Goal: Task Accomplishment & Management: Use online tool/utility

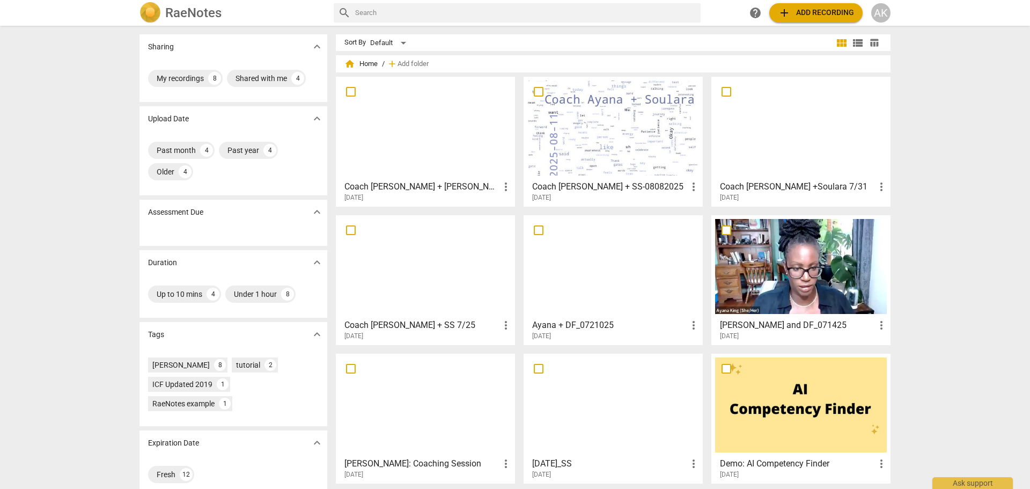
click at [621, 151] on div at bounding box center [614, 127] width 172 height 95
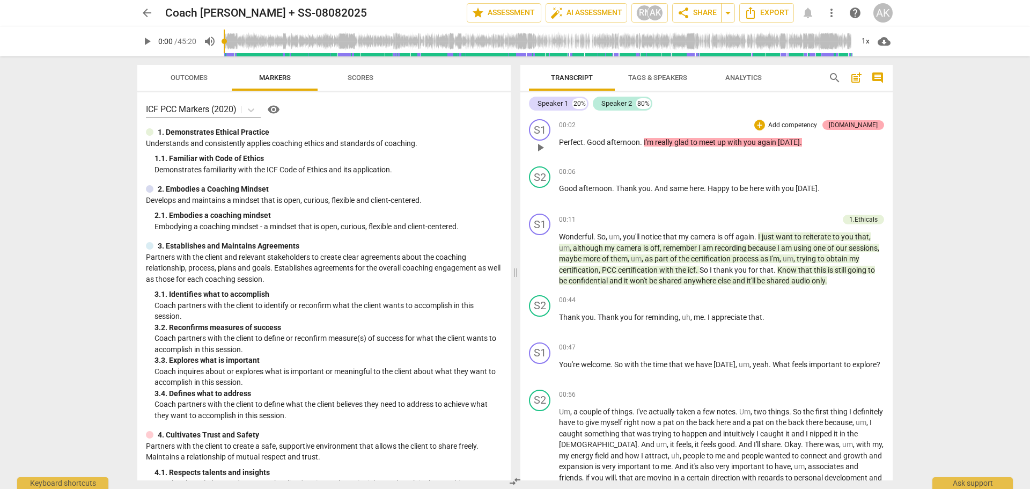
click at [861, 126] on div "[DOMAIN_NAME]" at bounding box center [853, 125] width 49 height 10
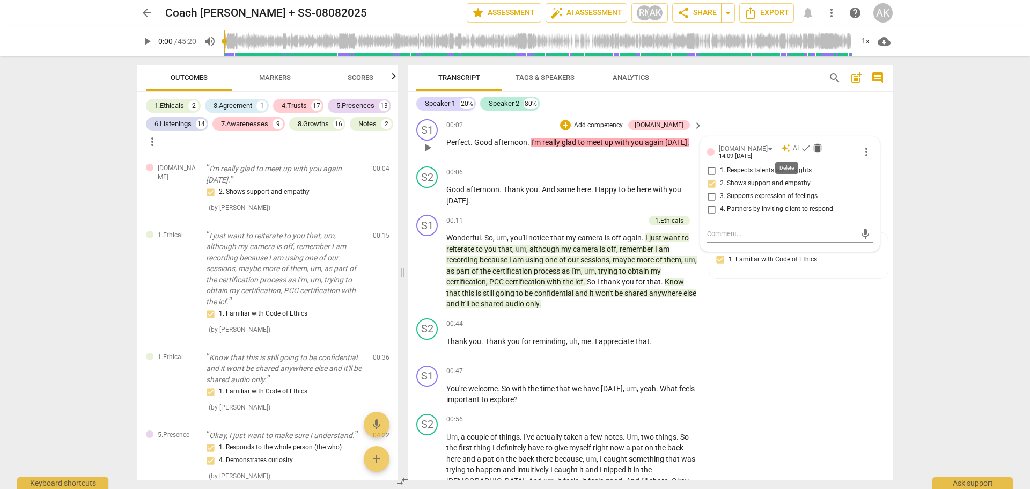
click at [812, 149] on span "delete" at bounding box center [817, 148] width 11 height 11
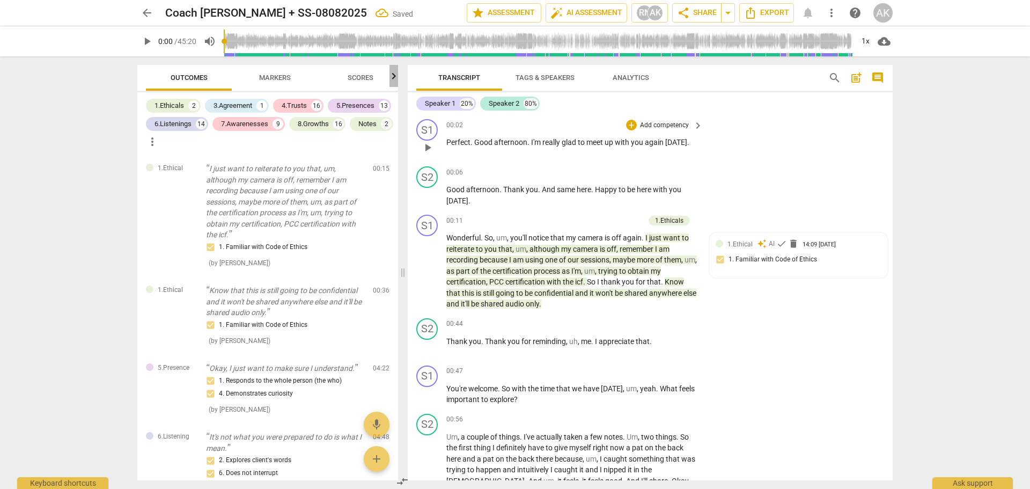
click at [393, 78] on icon "button" at bounding box center [393, 76] width 13 height 13
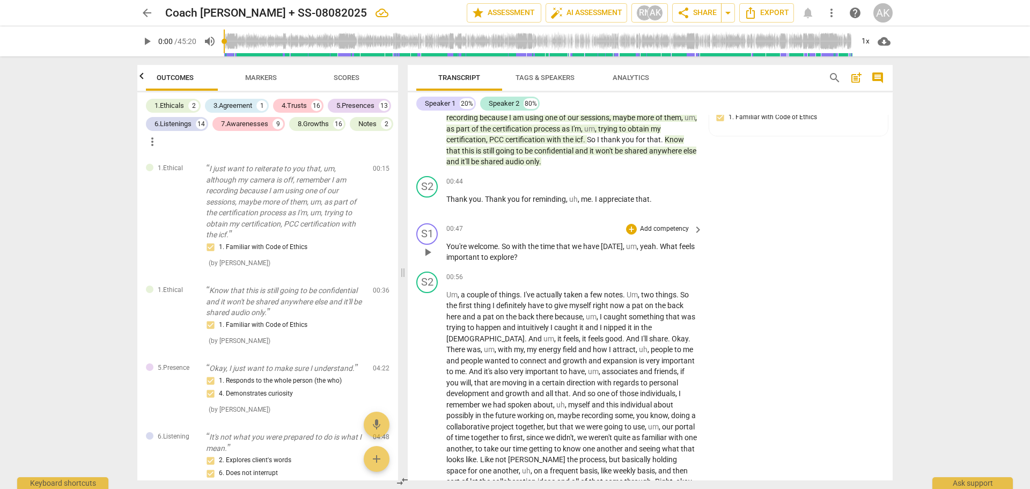
scroll to position [161, 0]
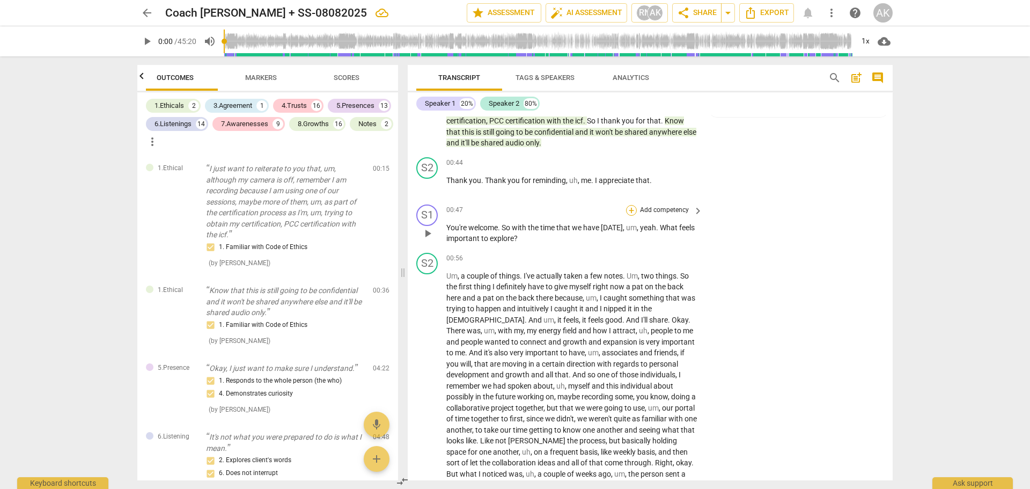
click at [629, 208] on div "+" at bounding box center [631, 210] width 11 height 11
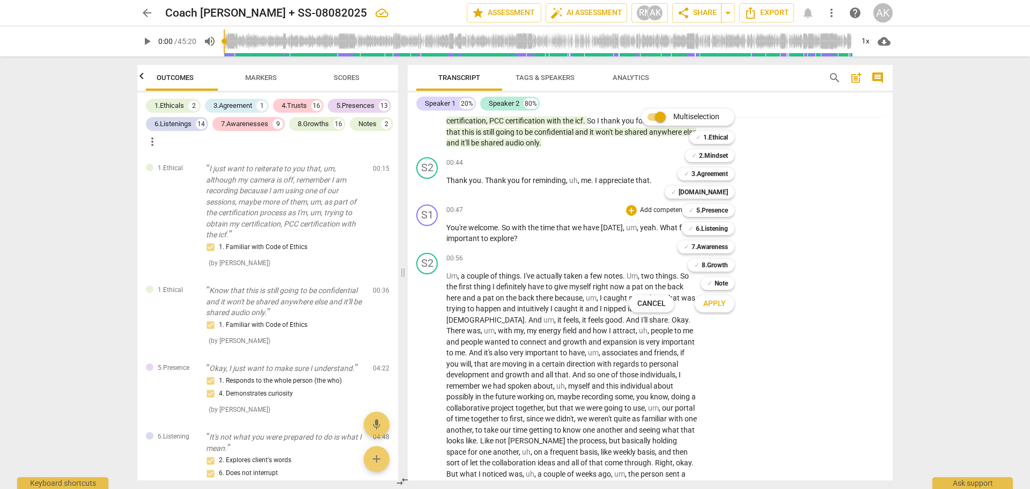
click at [767, 205] on div at bounding box center [515, 244] width 1030 height 489
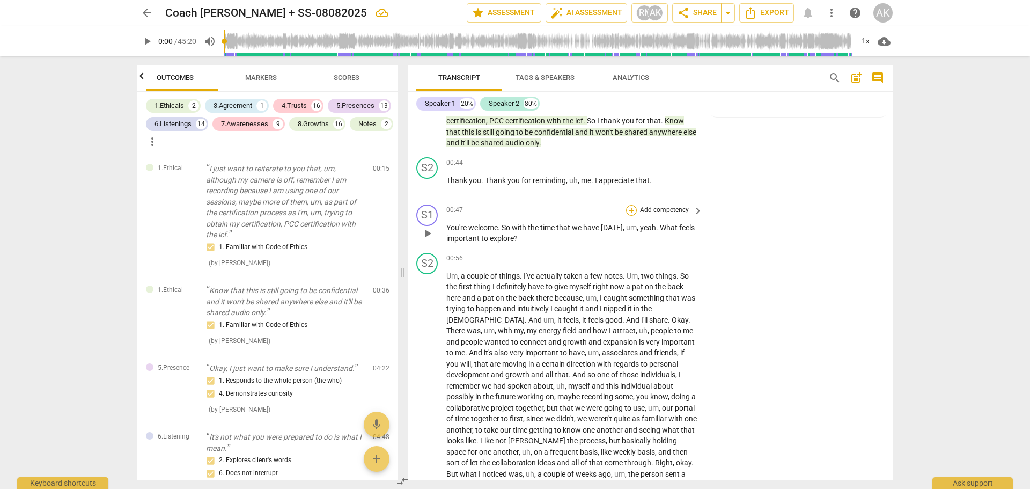
click at [629, 208] on div "+" at bounding box center [631, 210] width 11 height 11
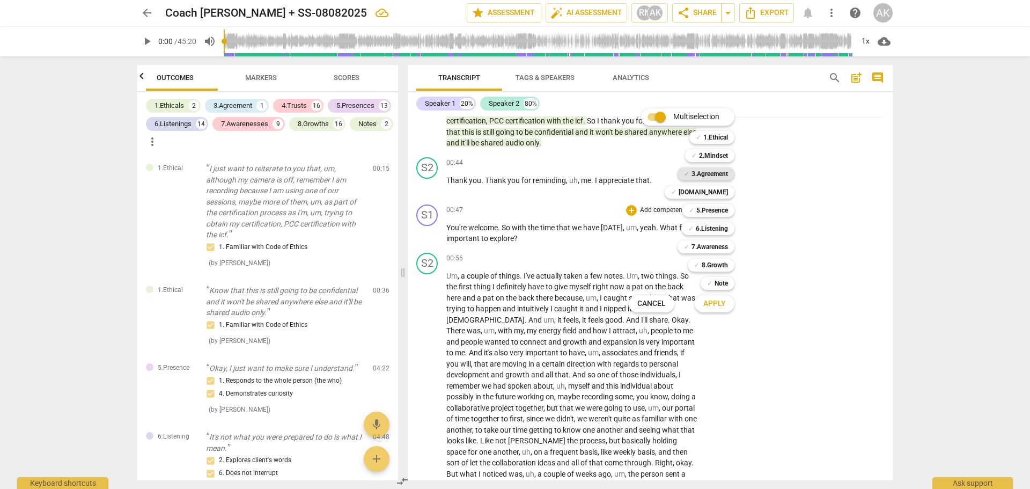
click at [713, 173] on b "3.Agreement" at bounding box center [710, 173] width 36 height 13
click at [711, 298] on span "Apply" at bounding box center [715, 303] width 23 height 11
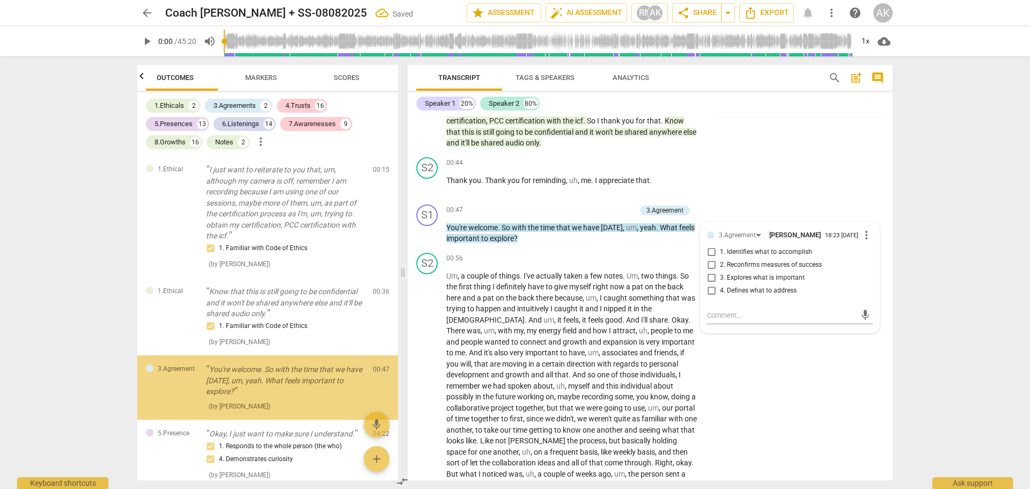
scroll to position [70, 0]
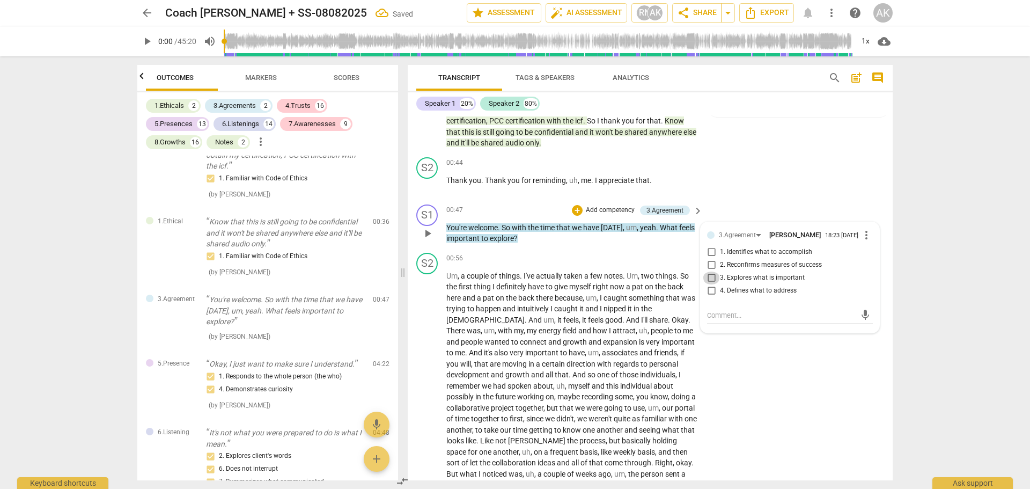
click at [712, 276] on input "3. Explores what is important" at bounding box center [711, 278] width 17 height 13
checkbox input "true"
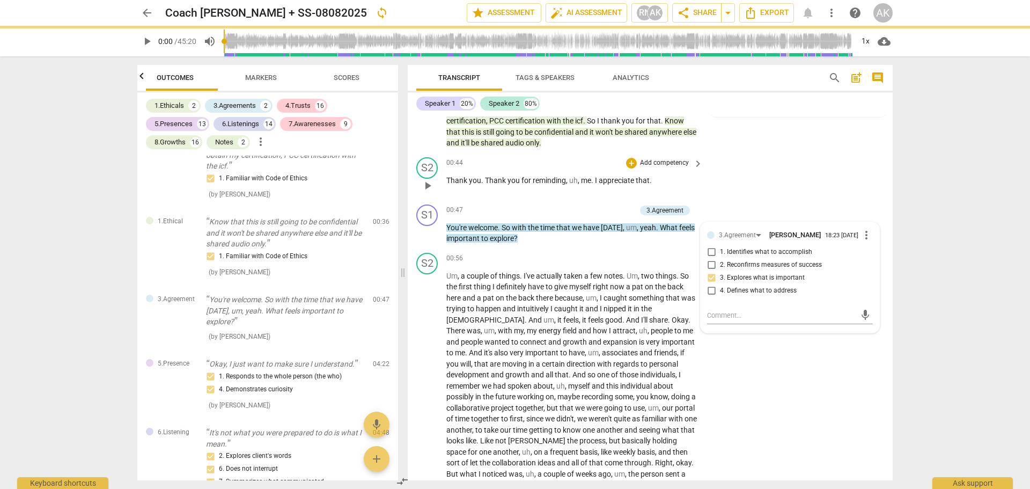
click at [789, 195] on div "S2 play_arrow pause 00:44 + Add competency keyboard_arrow_right Thank you . Tha…" at bounding box center [650, 176] width 485 height 47
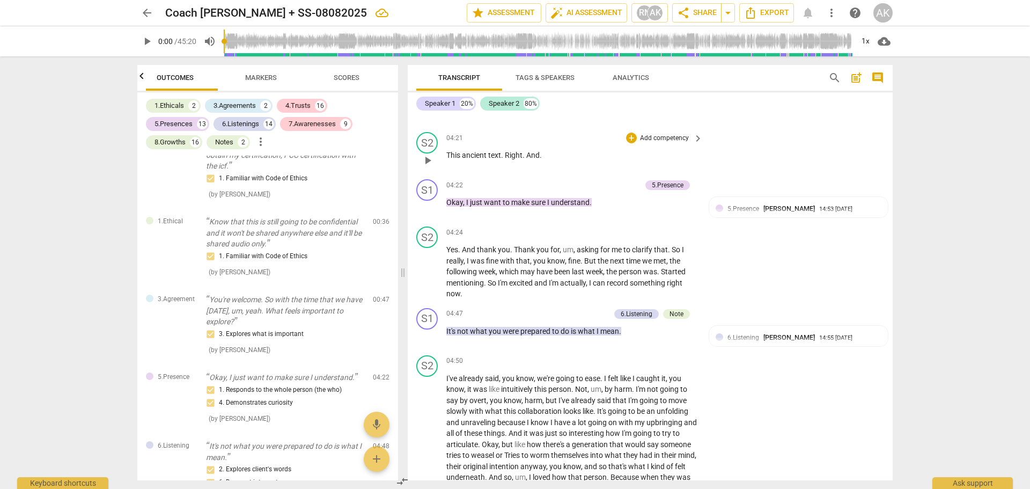
scroll to position [912, 0]
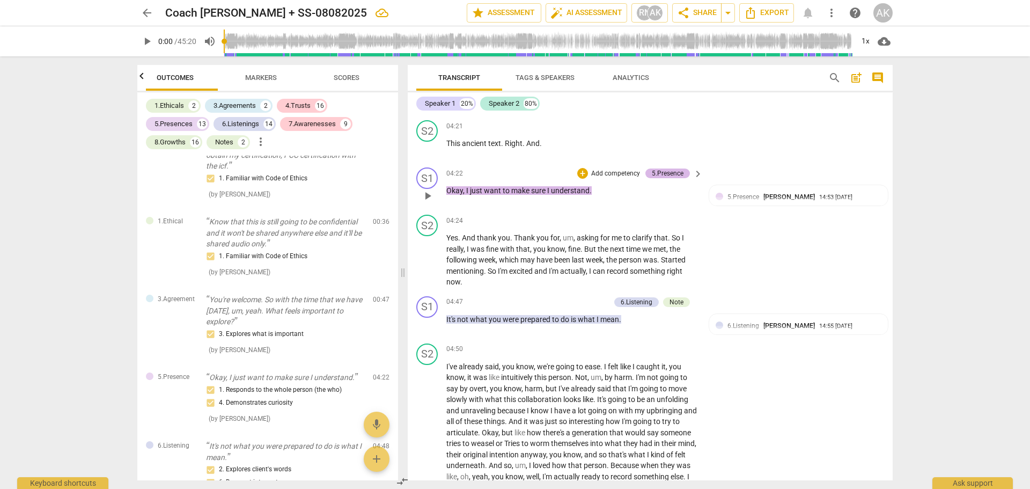
click at [670, 174] on div "5.Presence" at bounding box center [668, 174] width 32 height 10
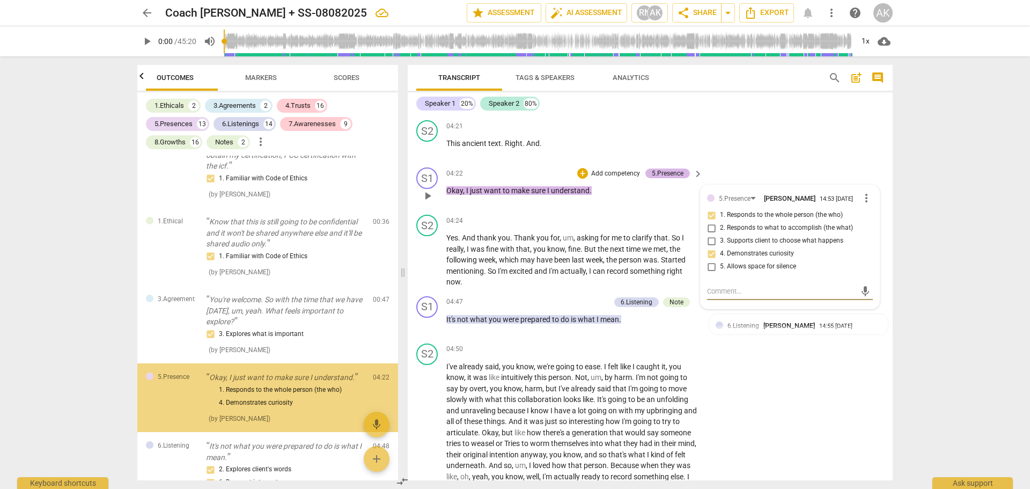
scroll to position [150, 0]
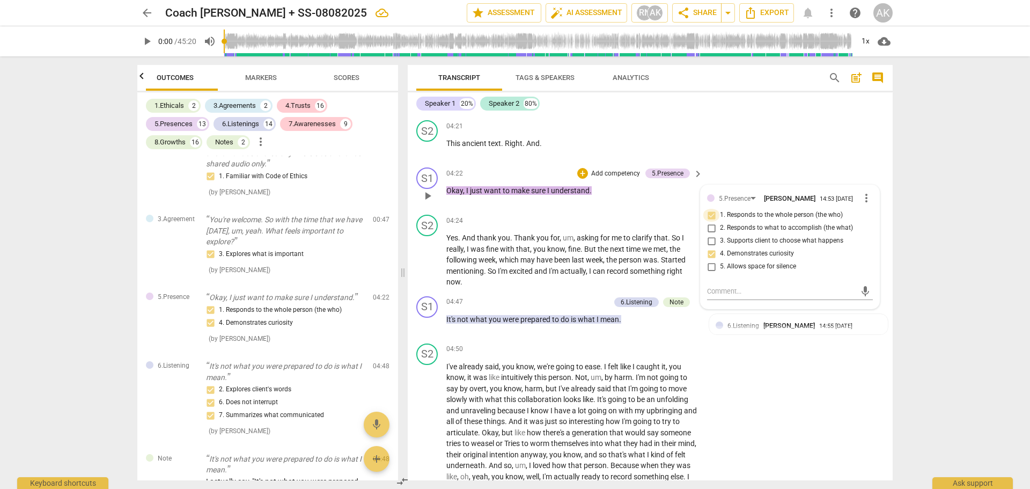
click at [711, 215] on input "1. Responds to the whole person (the who)" at bounding box center [711, 215] width 17 height 13
checkbox input "true"
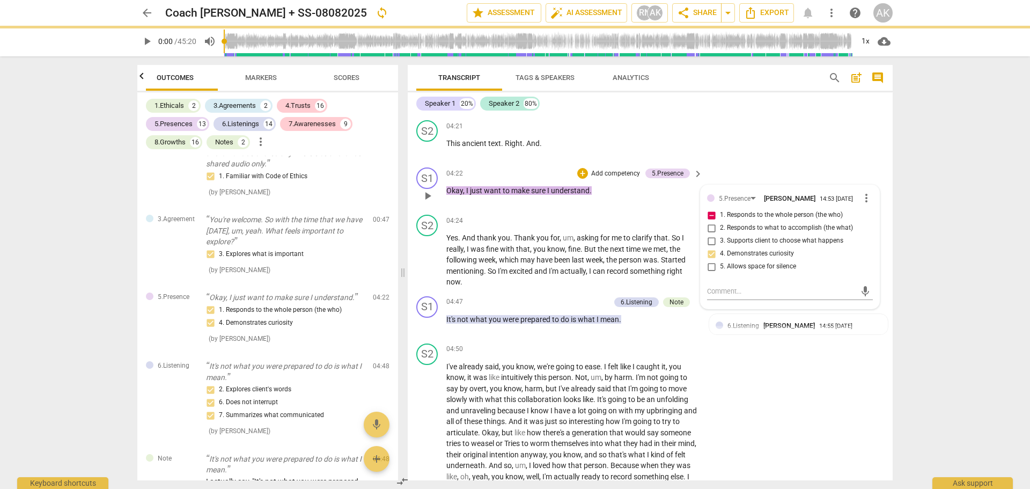
click at [731, 164] on div "S1 play_arrow pause 04:22 + Add competency 5.Presence keyboard_arrow_right Okay…" at bounding box center [650, 186] width 485 height 47
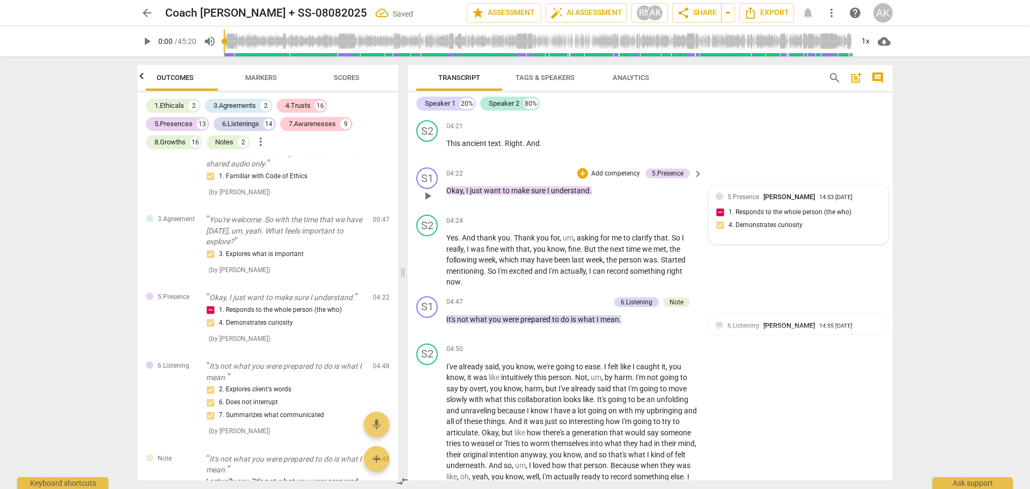
click at [716, 213] on div "5.Presence [PERSON_NAME] 14:53 [DATE] 1. Responds to the whole person (the who)…" at bounding box center [799, 215] width 166 height 46
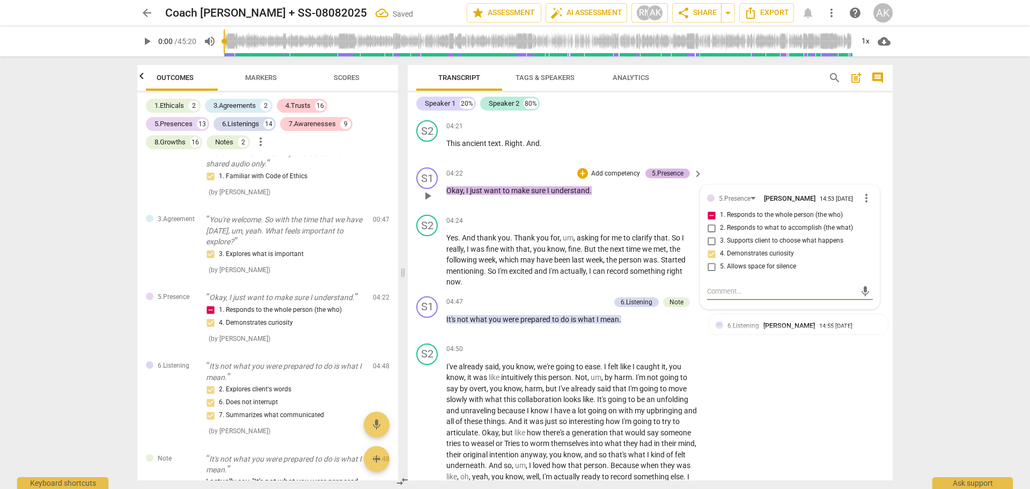
click at [673, 175] on div "5.Presence" at bounding box center [668, 174] width 32 height 10
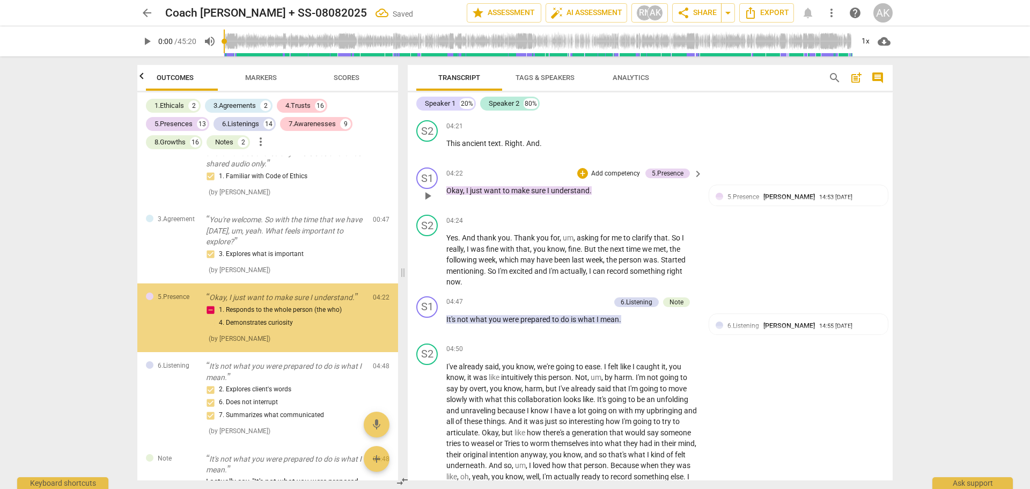
click at [616, 175] on p "Add competency" at bounding box center [615, 174] width 51 height 10
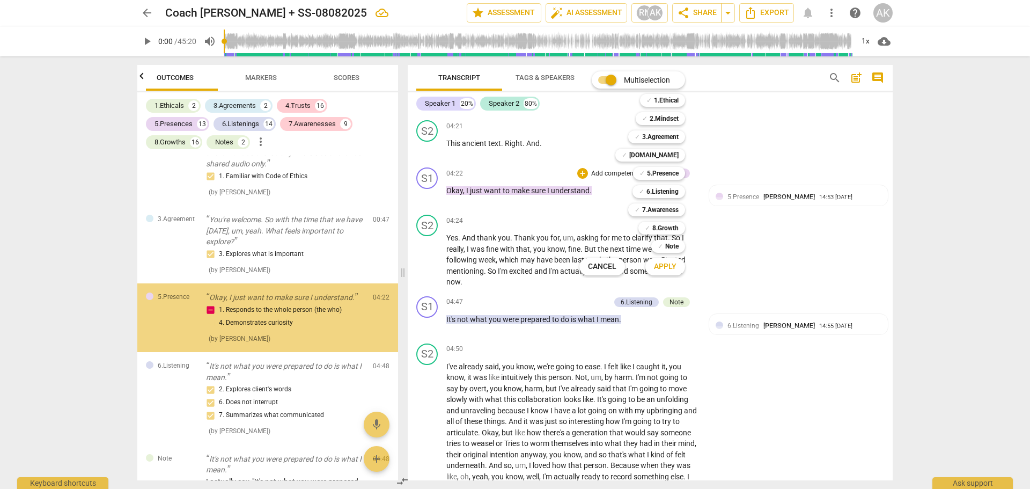
click at [700, 165] on div "✓ 5.Presence 5" at bounding box center [665, 173] width 72 height 18
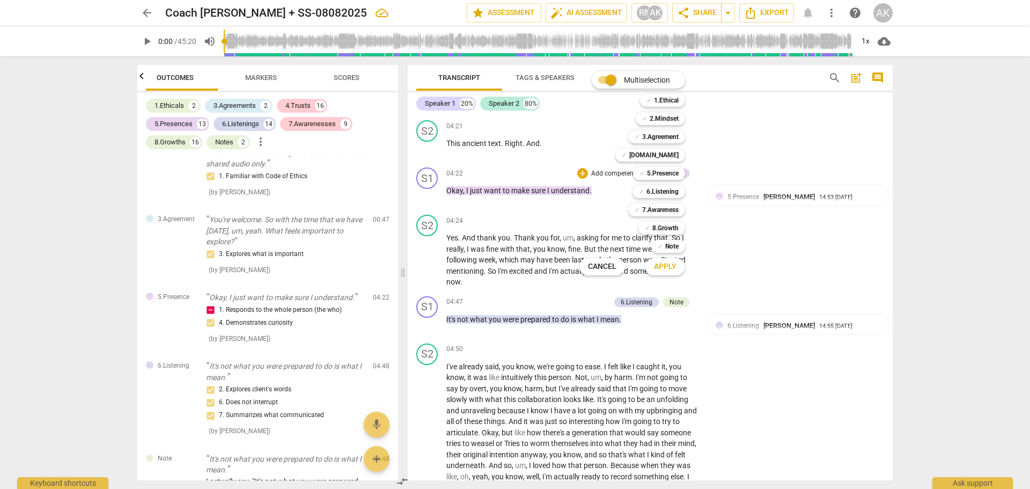
click at [724, 163] on div at bounding box center [515, 244] width 1030 height 489
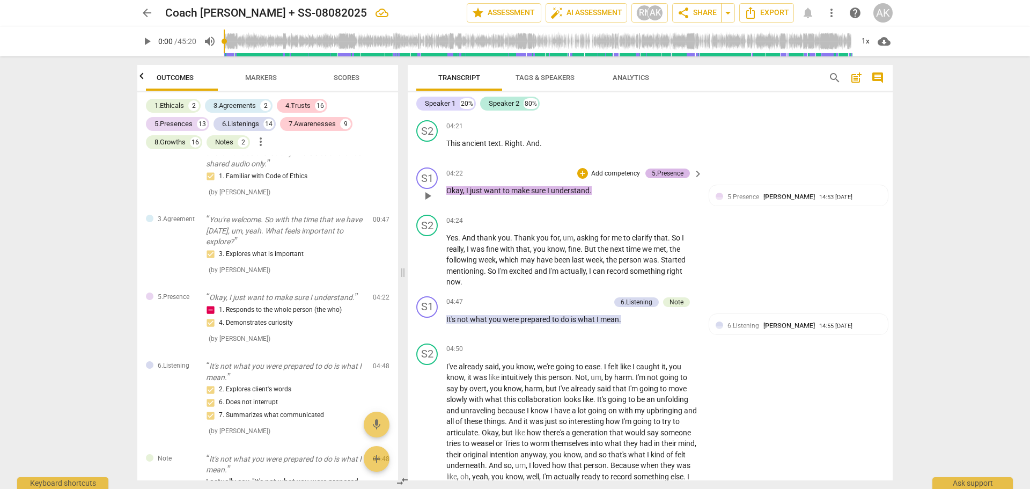
click at [669, 173] on div "5.Presence" at bounding box center [668, 174] width 32 height 10
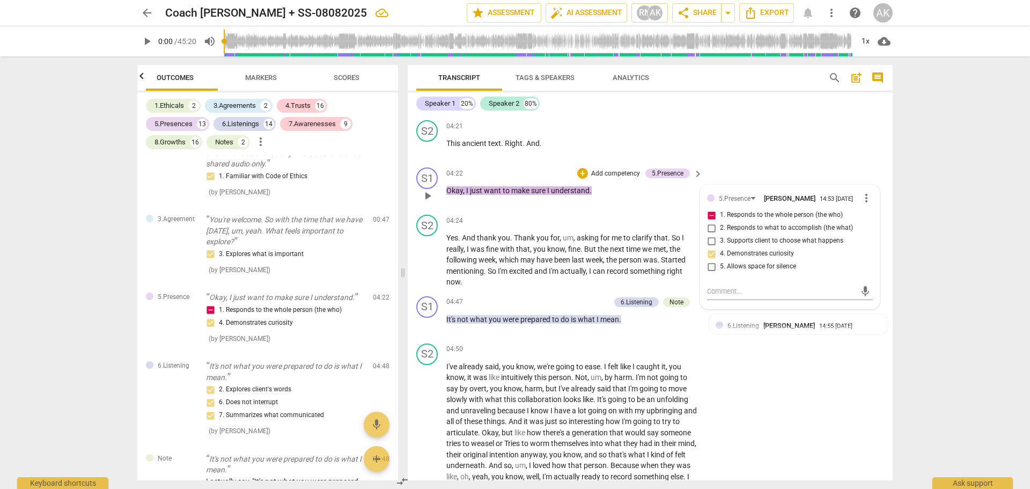
click at [499, 190] on span "want" at bounding box center [493, 190] width 19 height 9
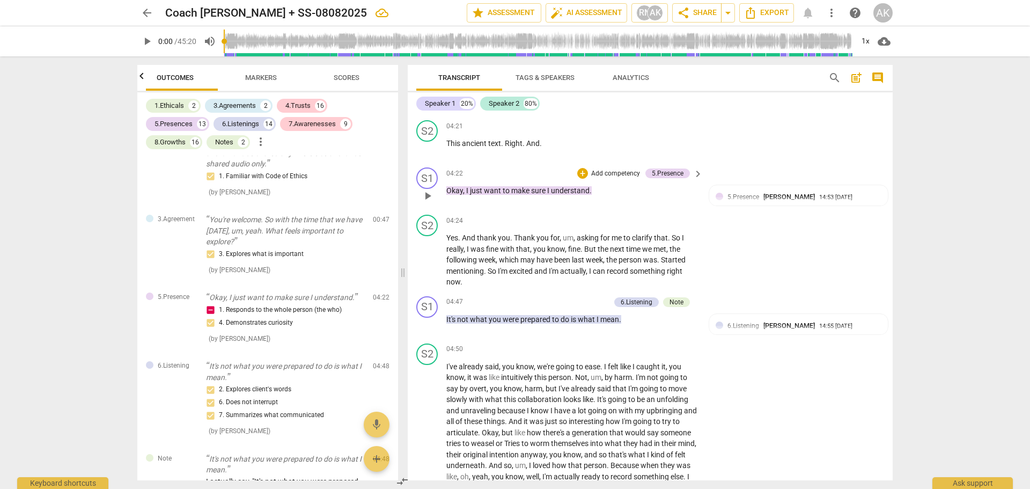
click at [521, 189] on span "make" at bounding box center [521, 190] width 20 height 9
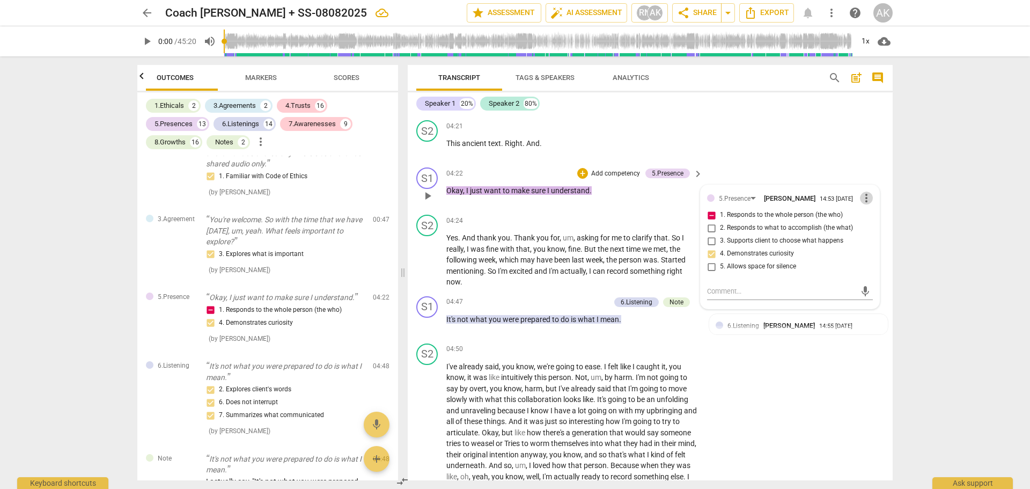
click at [865, 199] on span "more_vert" at bounding box center [866, 198] width 13 height 13
click at [874, 218] on li "Delete" at bounding box center [874, 218] width 37 height 20
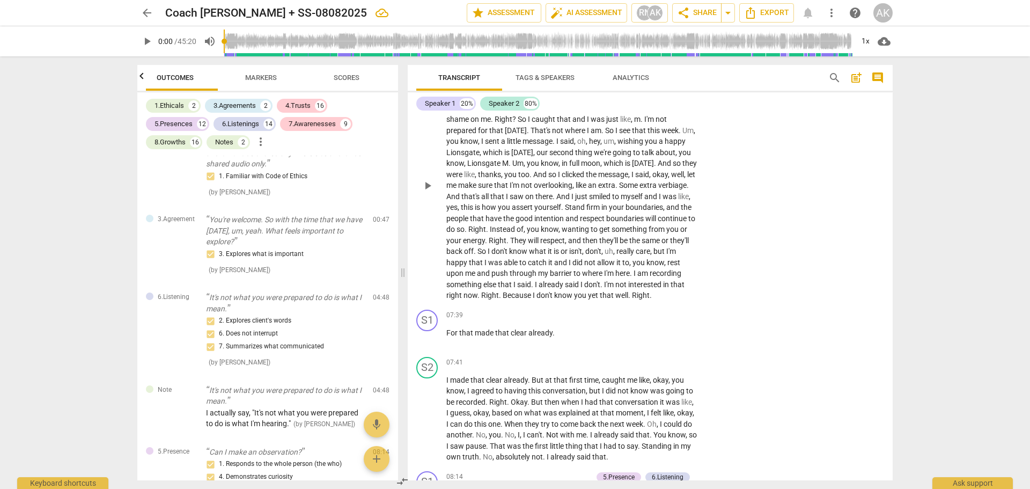
scroll to position [1664, 0]
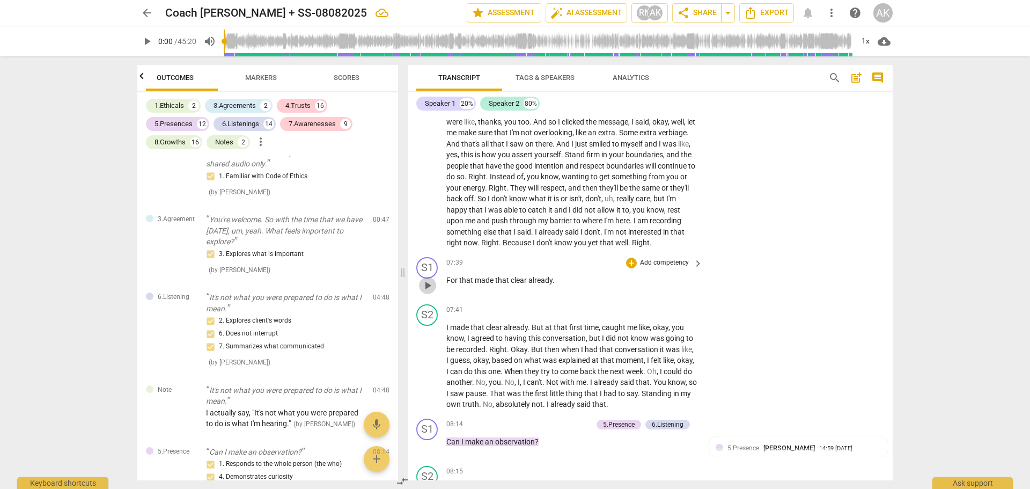
click at [429, 292] on span "play_arrow" at bounding box center [427, 285] width 13 height 13
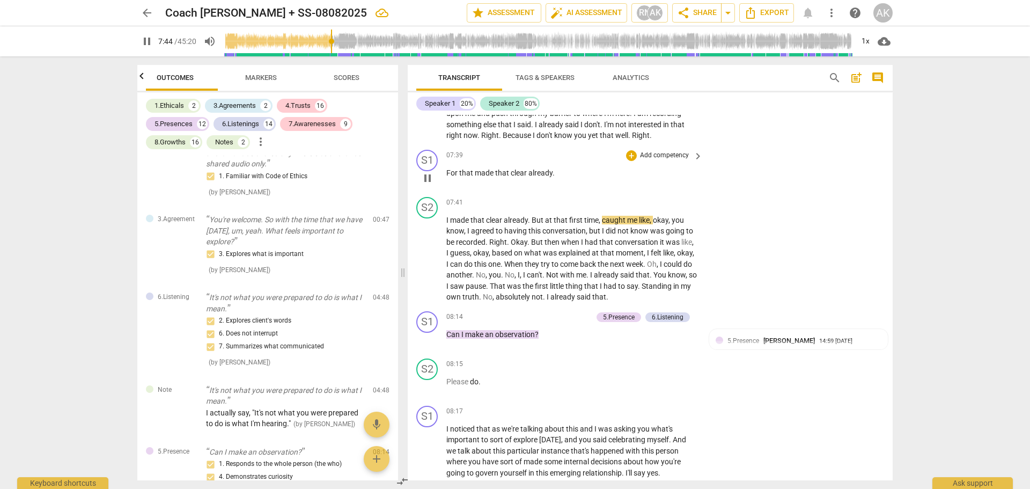
scroll to position [1825, 0]
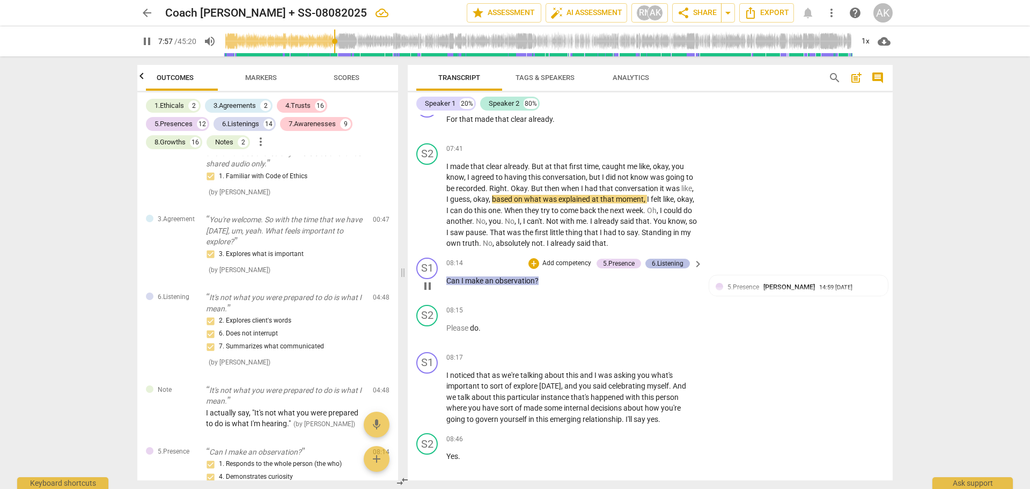
click at [684, 268] on div "6.Listening" at bounding box center [668, 264] width 45 height 10
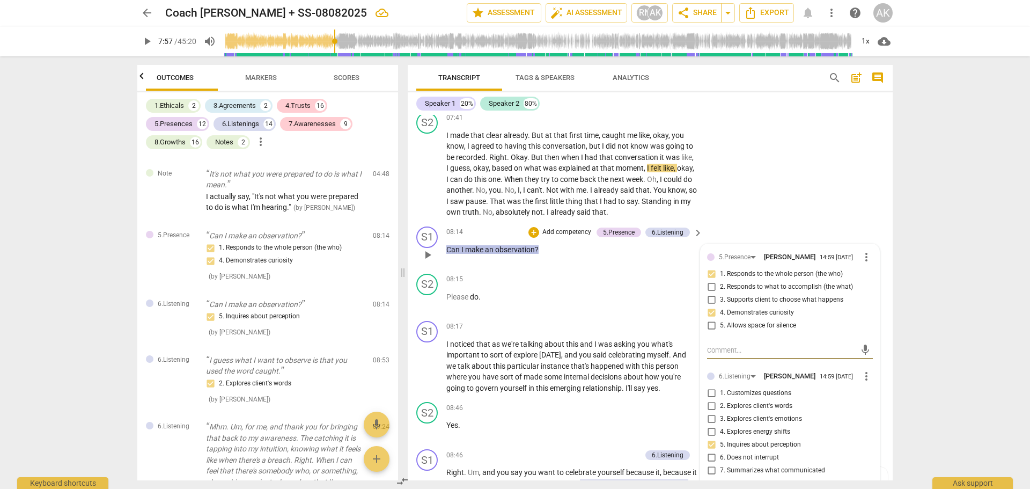
scroll to position [1932, 0]
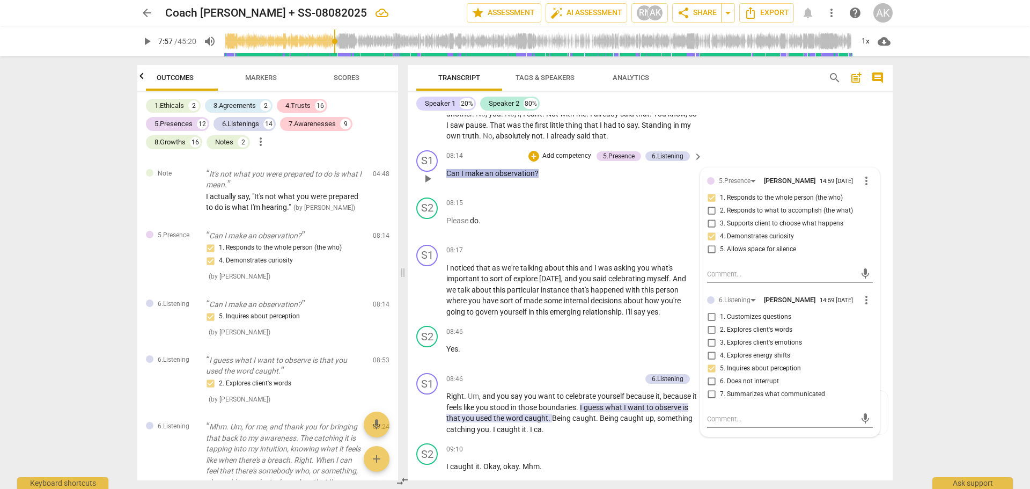
click at [793, 157] on div "S1 play_arrow pause 08:14 + Add competency 5.Presence 6.Listening keyboard_arro…" at bounding box center [650, 169] width 485 height 47
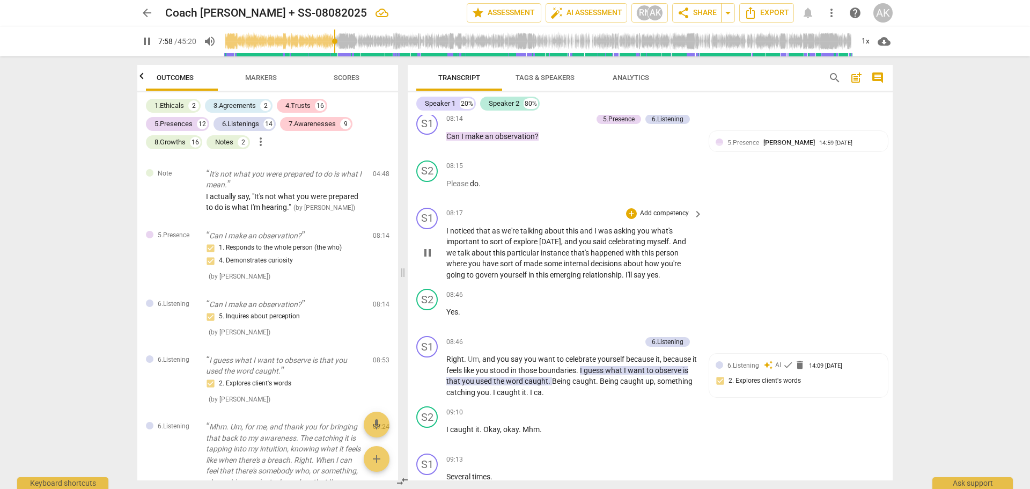
scroll to position [1986, 0]
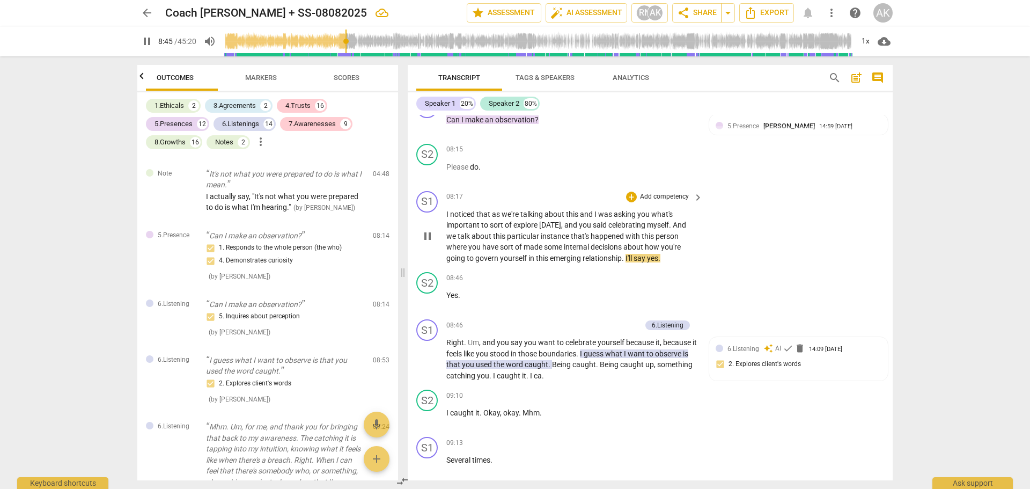
click at [432, 243] on span "pause" at bounding box center [427, 236] width 13 height 13
type input "526"
click at [631, 202] on div "+" at bounding box center [631, 197] width 11 height 11
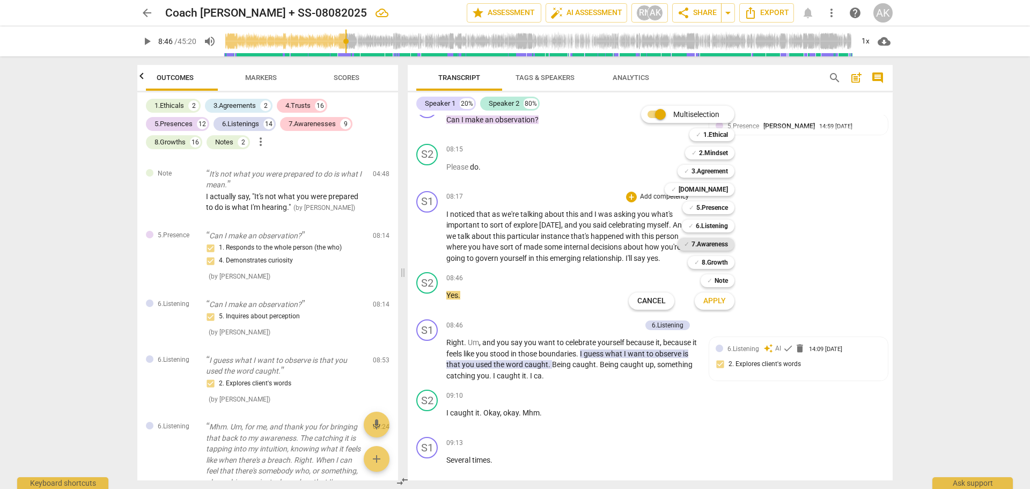
click at [720, 245] on b "7.Awareness" at bounding box center [710, 244] width 36 height 13
click at [717, 300] on span "Apply" at bounding box center [715, 301] width 23 height 11
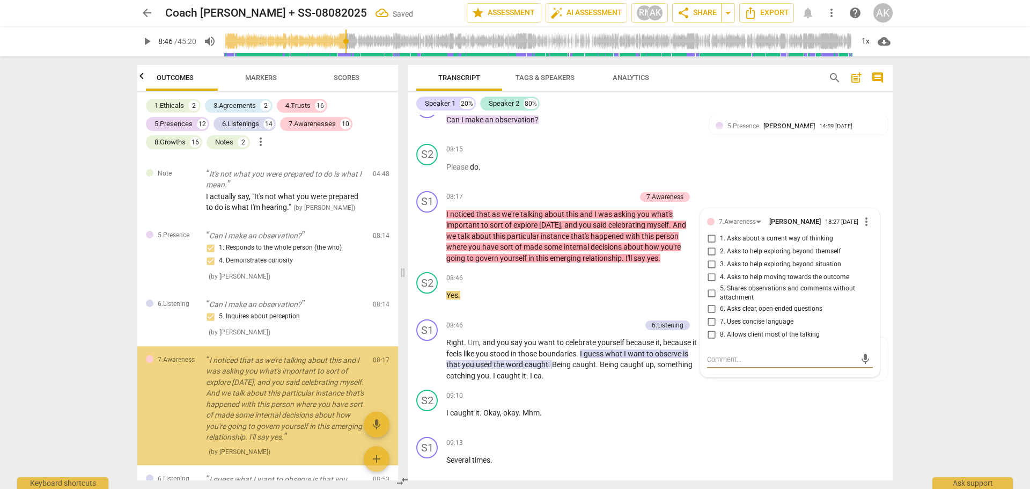
scroll to position [459, 0]
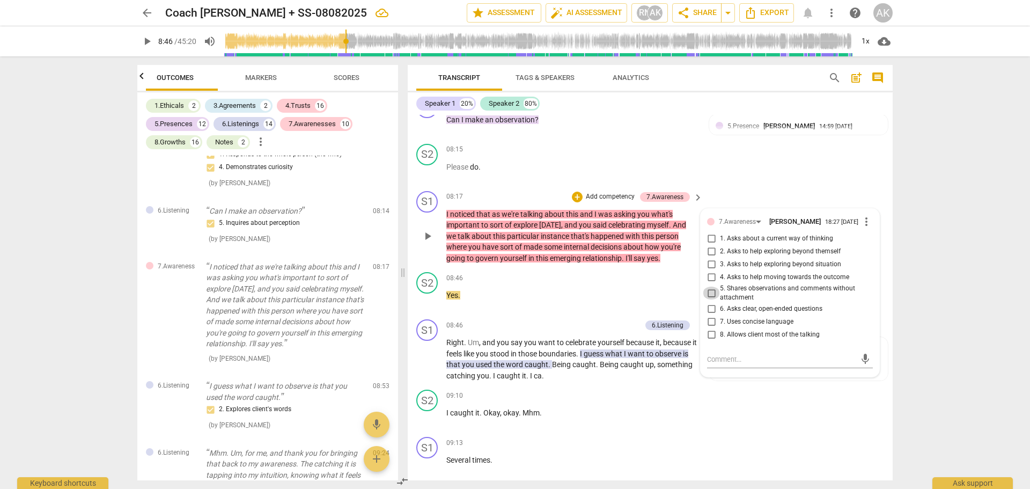
click at [708, 299] on input "5. Shares observations and comments without attachment" at bounding box center [711, 293] width 17 height 13
click at [710, 299] on input "5. Shares observations and comments without attachment" at bounding box center [711, 293] width 17 height 13
click at [711, 299] on input "5. Shares observations and comments without attachment" at bounding box center [711, 293] width 17 height 13
checkbox input "true"
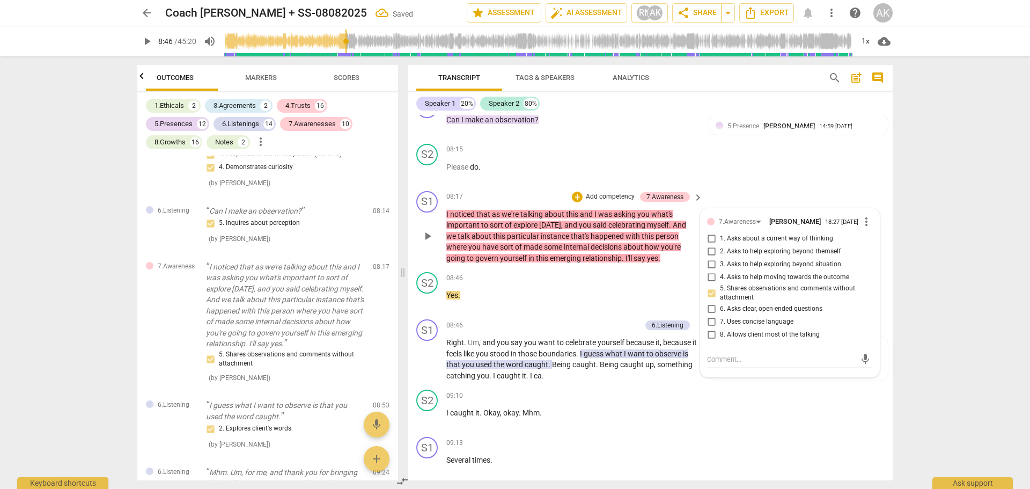
click at [771, 209] on div "S1 play_arrow pause 08:17 + Add competency 7.Awareness keyboard_arrow_right I n…" at bounding box center [650, 228] width 485 height 82
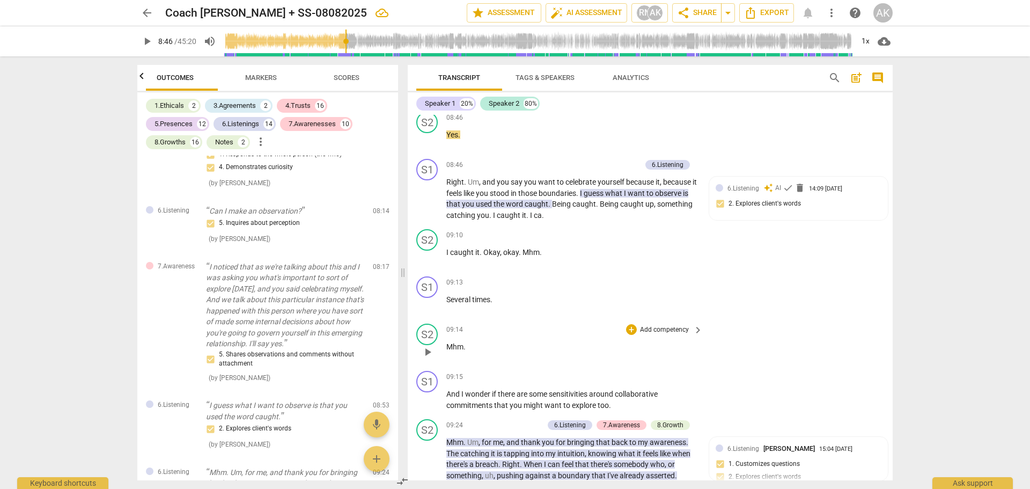
scroll to position [2147, 0]
click at [632, 287] on div "+" at bounding box center [631, 281] width 11 height 11
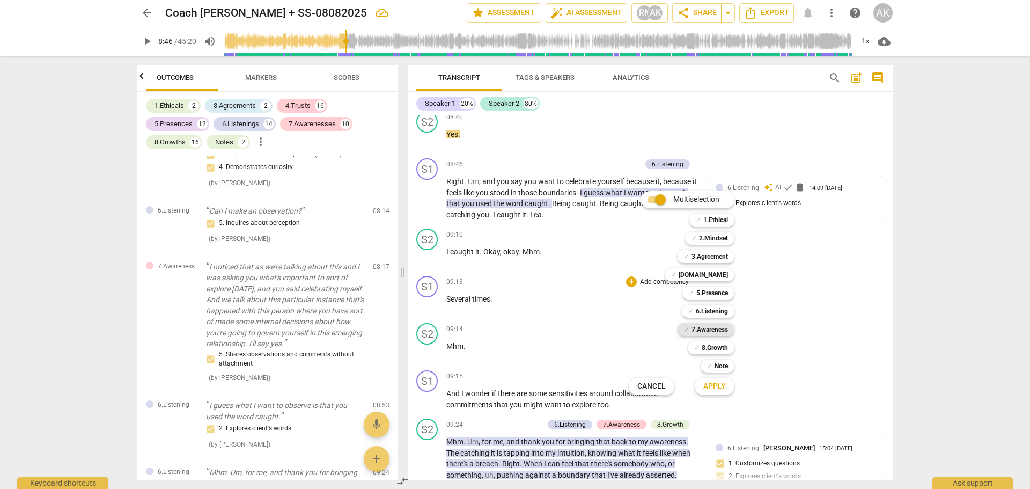
click at [707, 330] on b "7.Awareness" at bounding box center [710, 329] width 36 height 13
click at [711, 385] on span "Apply" at bounding box center [715, 386] width 23 height 11
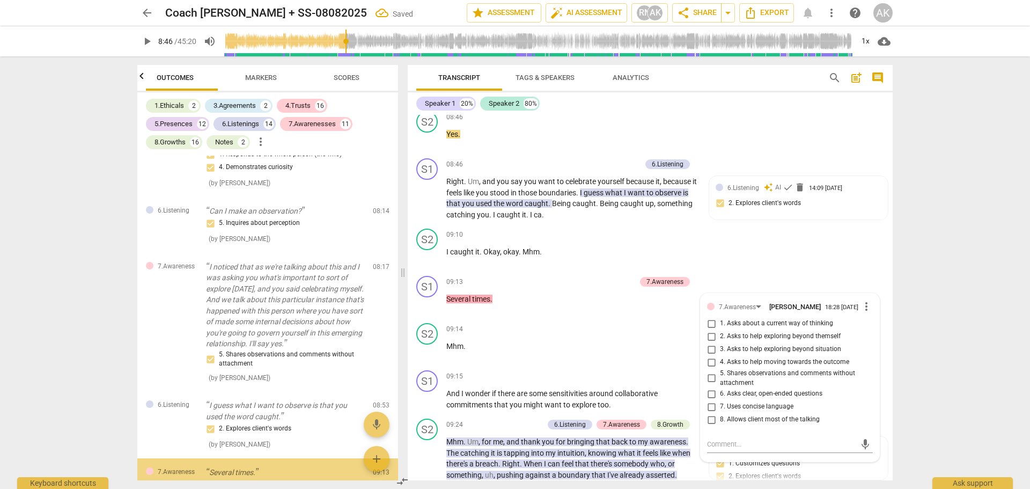
scroll to position [632, 0]
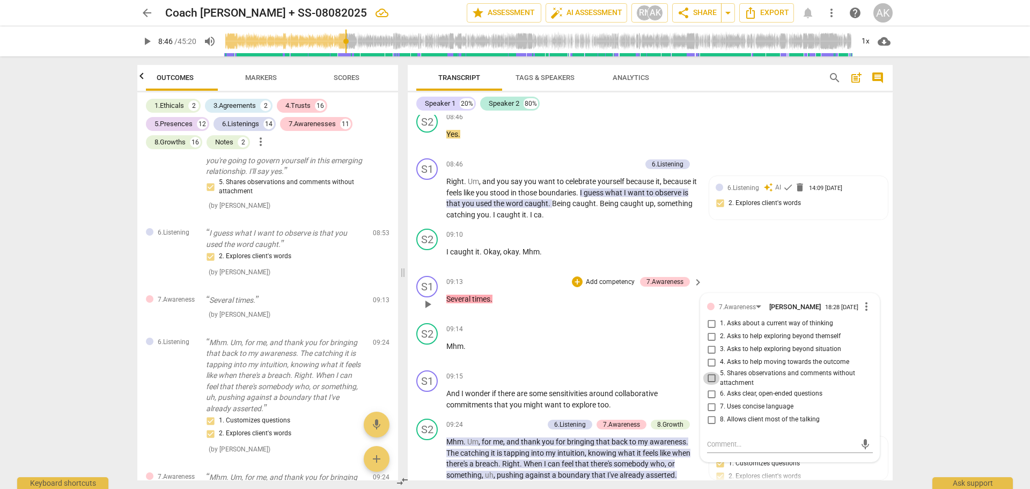
click at [711, 385] on input "5. Shares observations and comments without attachment" at bounding box center [711, 378] width 17 height 13
checkbox input "true"
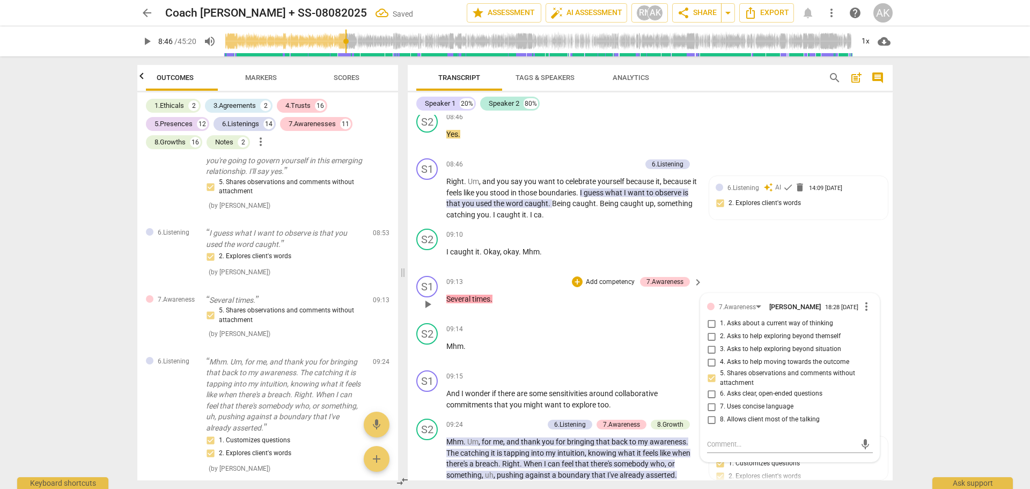
click at [747, 286] on div "S1 play_arrow pause 09:13 + Add competency 7.Awareness keyboard_arrow_right Sev…" at bounding box center [650, 295] width 485 height 47
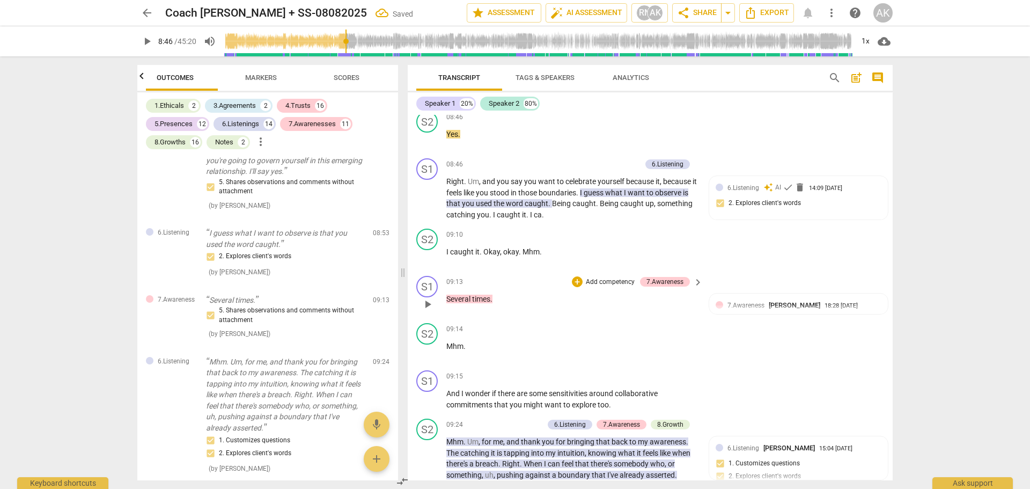
click at [761, 289] on div "S1 play_arrow pause 09:13 + Add competency 7.Awareness keyboard_arrow_right Sev…" at bounding box center [650, 295] width 485 height 47
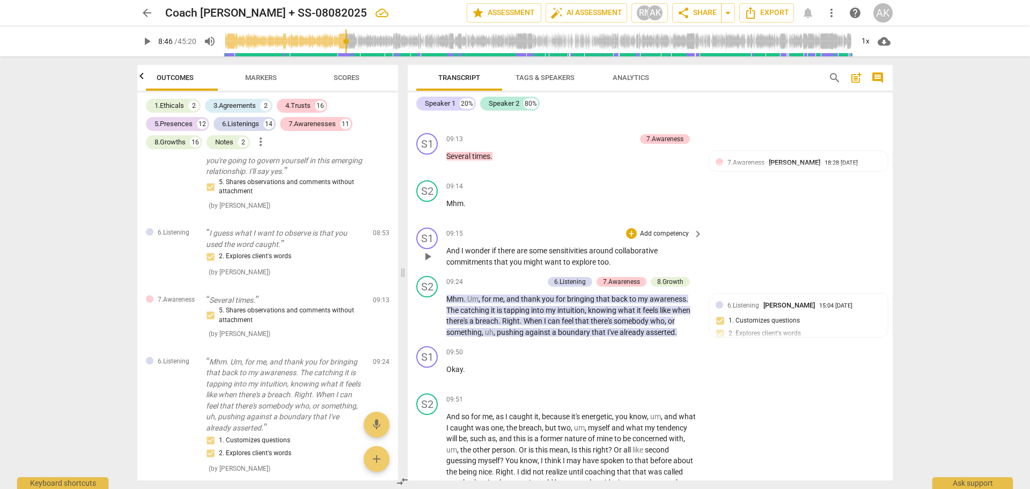
scroll to position [2361, 0]
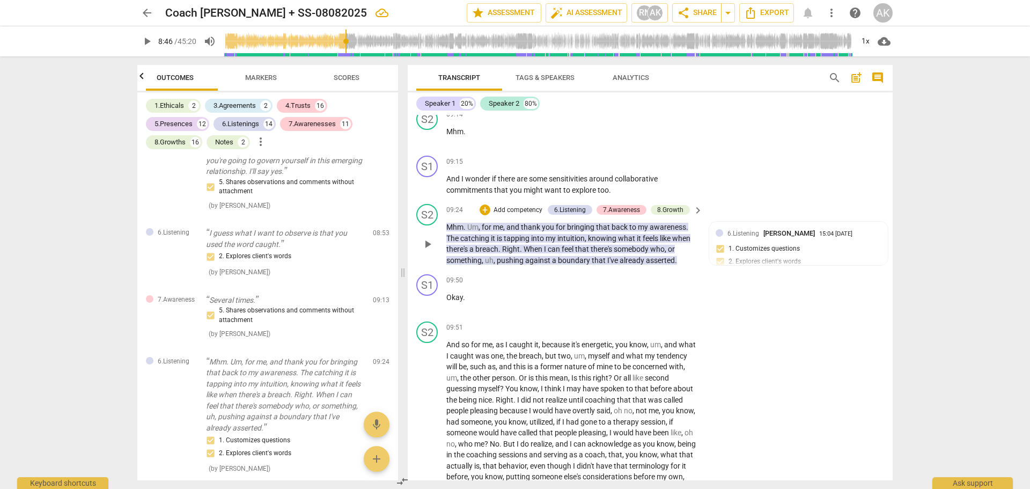
click at [478, 243] on span "catching" at bounding box center [475, 238] width 31 height 9
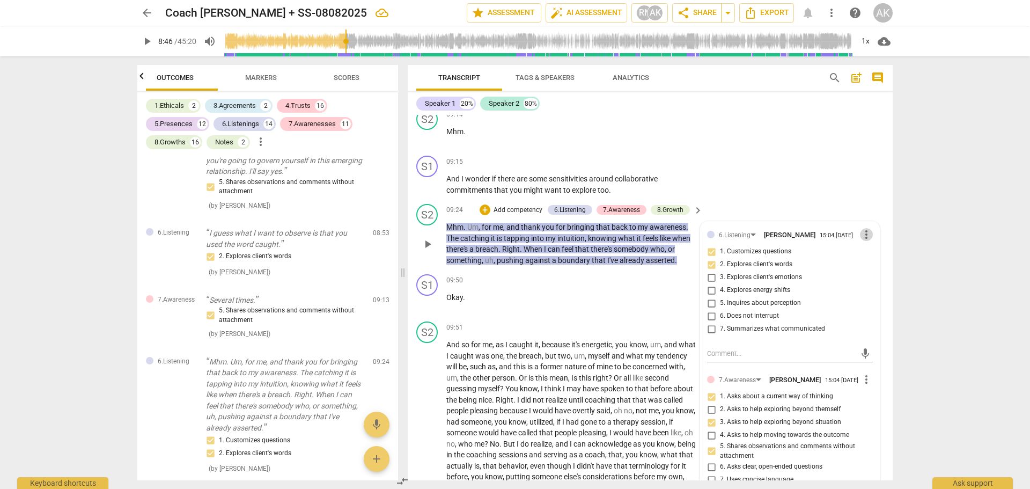
click at [860, 241] on span "more_vert" at bounding box center [866, 234] width 13 height 13
click at [880, 266] on li "Delete" at bounding box center [874, 265] width 37 height 20
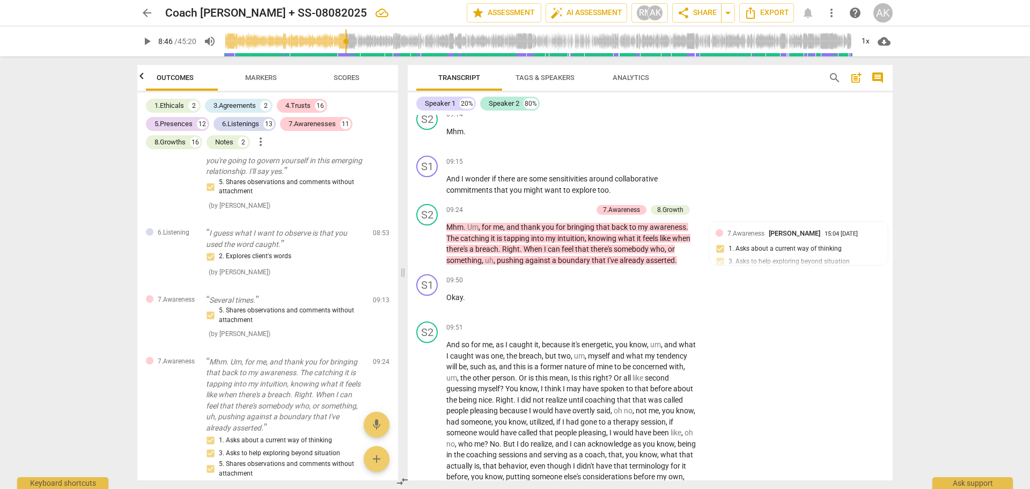
click at [591, 231] on span "bringing" at bounding box center [581, 227] width 29 height 9
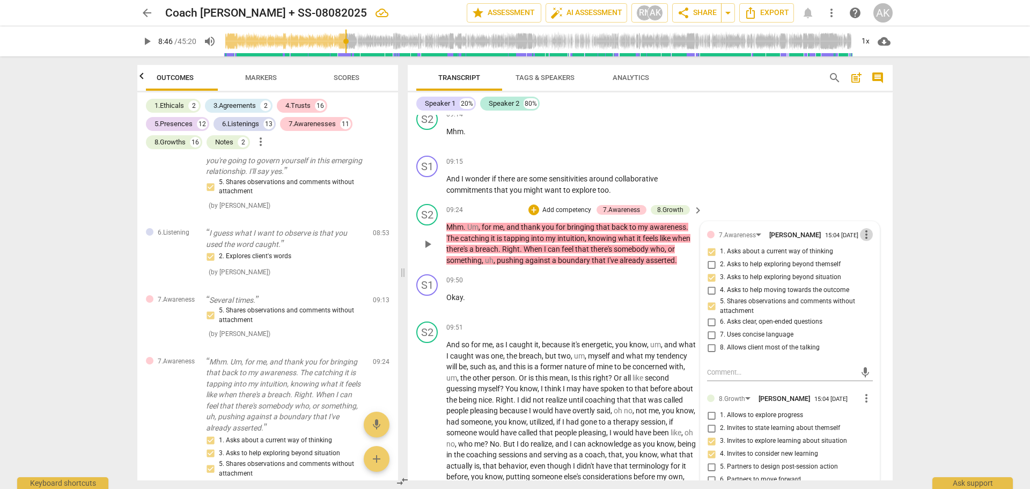
click at [862, 241] on span "more_vert" at bounding box center [866, 234] width 13 height 13
drag, startPoint x: 874, startPoint y: 263, endPoint x: 558, endPoint y: 37, distance: 388.5
click at [874, 263] on li "Delete" at bounding box center [874, 265] width 37 height 20
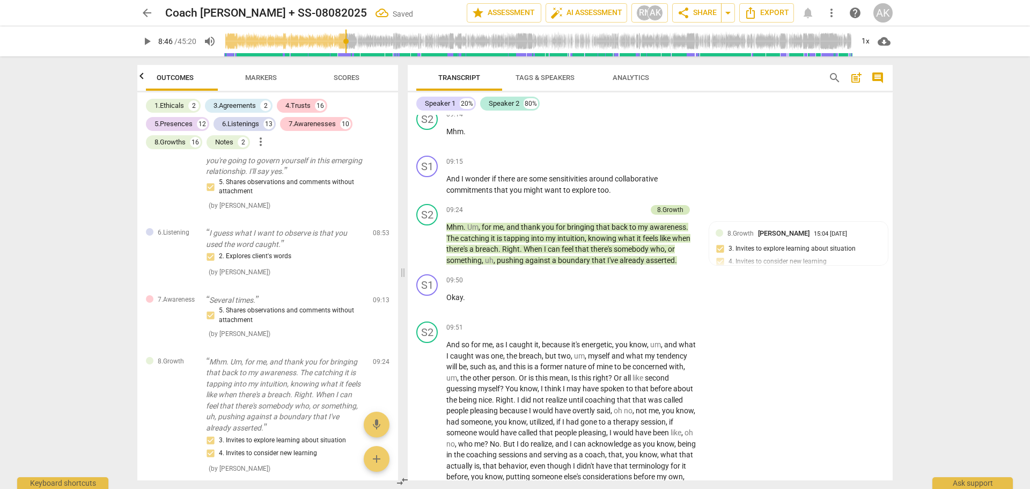
click at [672, 215] on div "8.Growth" at bounding box center [670, 210] width 26 height 10
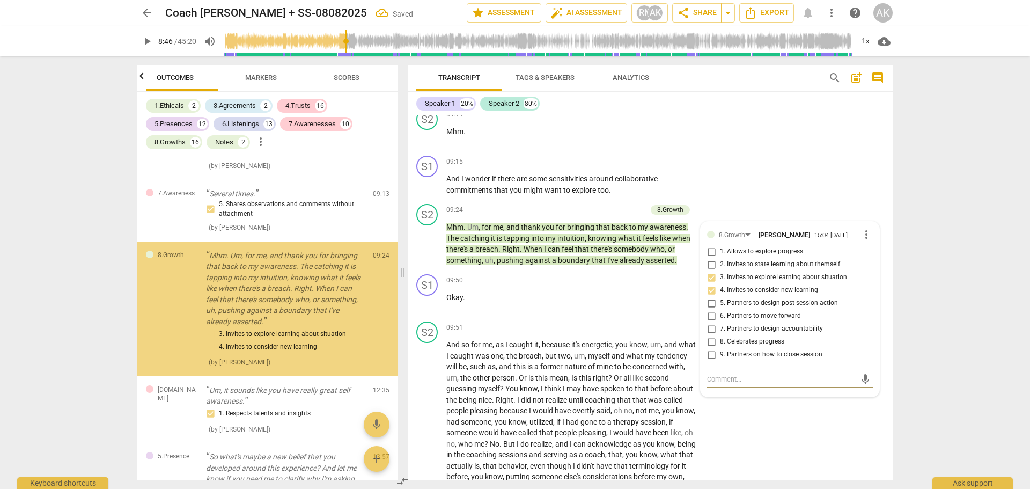
scroll to position [739, 0]
click at [862, 241] on span "more_vert" at bounding box center [866, 234] width 13 height 13
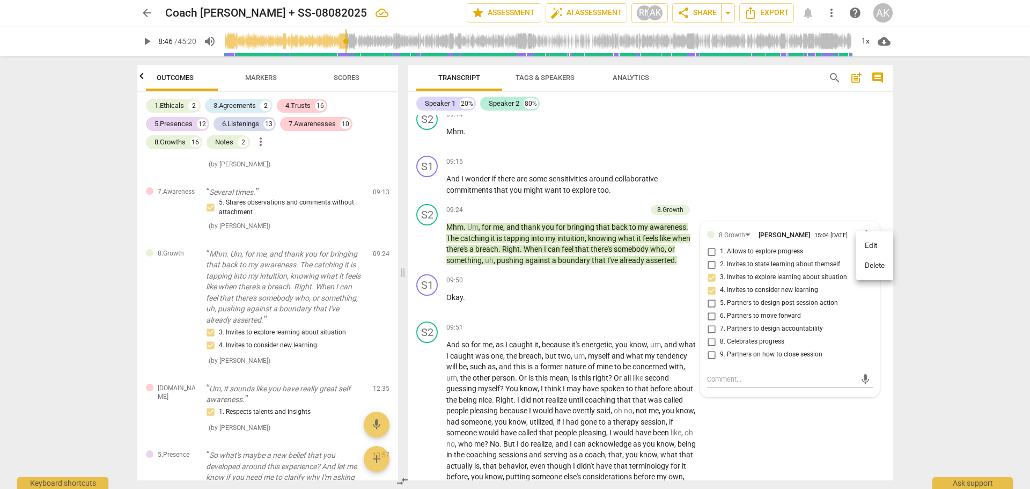
click at [869, 265] on li "Delete" at bounding box center [874, 265] width 37 height 20
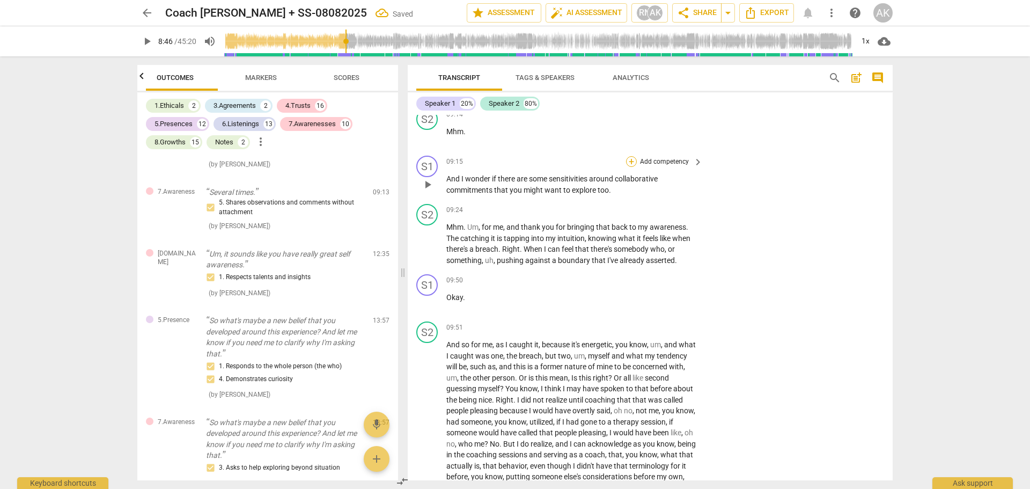
click at [629, 167] on div "+" at bounding box center [631, 161] width 11 height 11
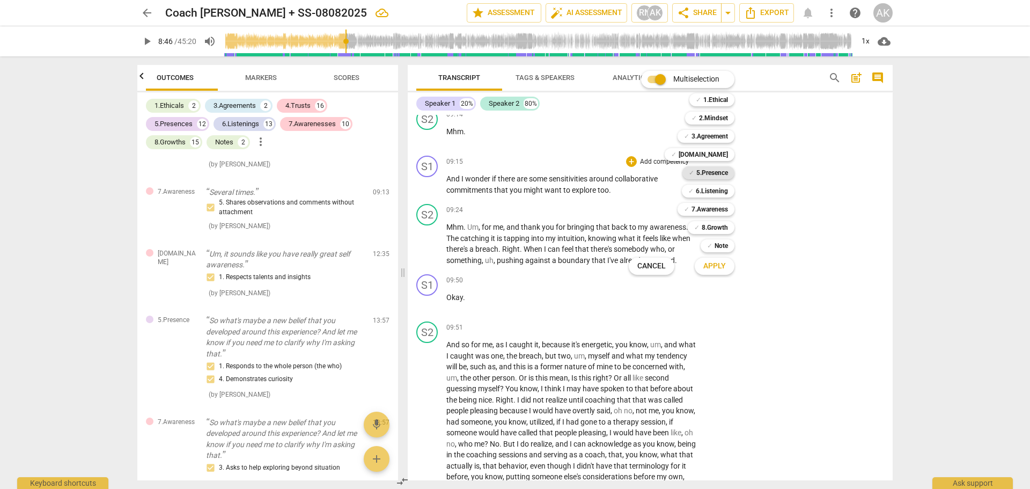
click at [717, 171] on b "5.Presence" at bounding box center [713, 172] width 32 height 13
click at [713, 207] on b "7.Awareness" at bounding box center [710, 209] width 36 height 13
click at [717, 135] on b "3.Agreement" at bounding box center [710, 136] width 36 height 13
click at [714, 264] on span "Apply" at bounding box center [715, 266] width 23 height 11
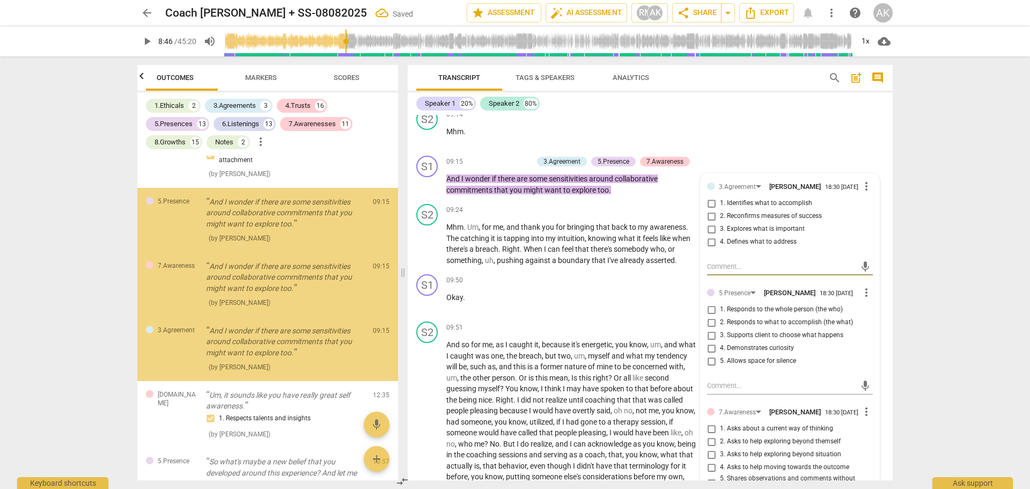
scroll to position [833, 0]
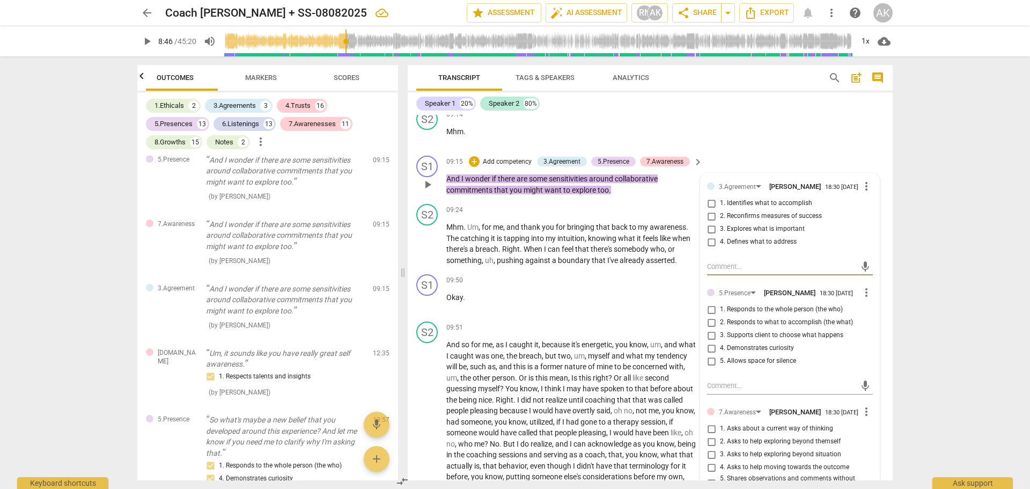
click at [711, 236] on input "3. Explores what is important" at bounding box center [711, 229] width 17 height 13
checkbox input "true"
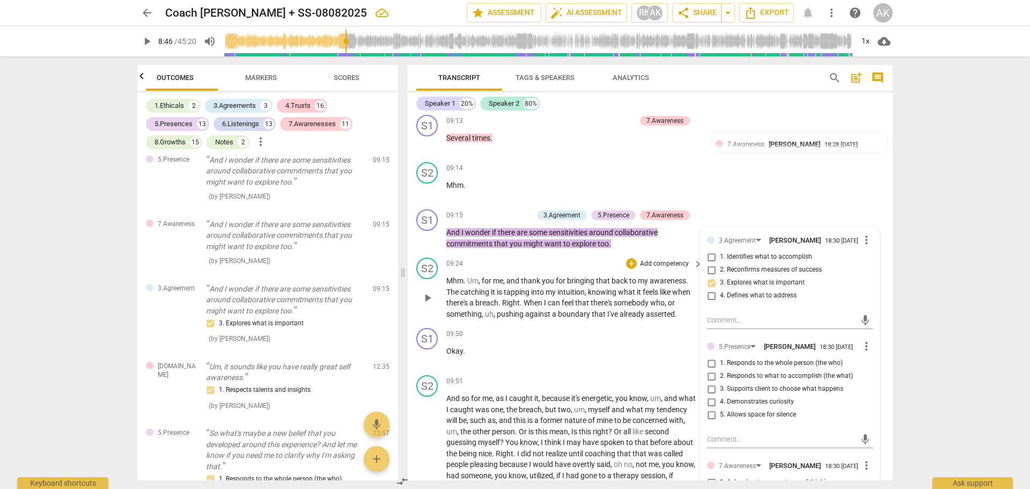
scroll to position [2361, 0]
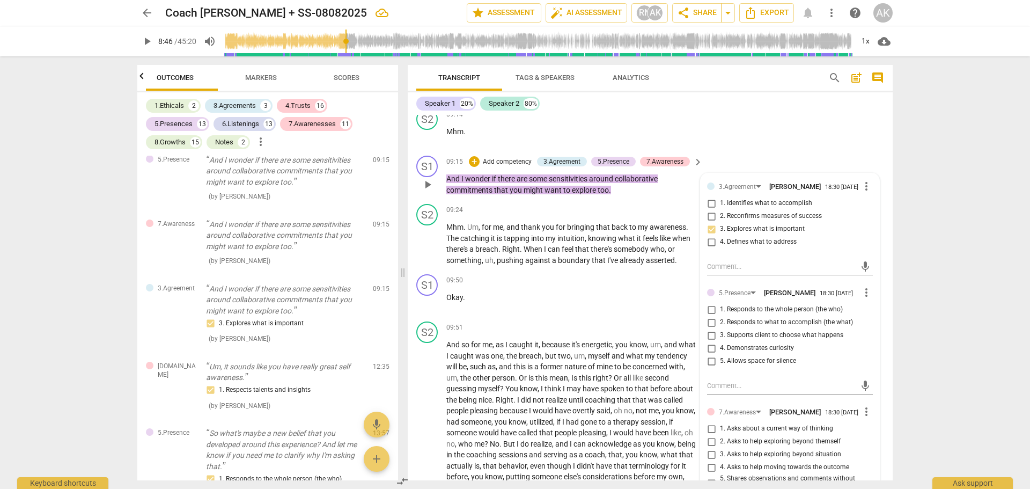
click at [428, 191] on span "play_arrow" at bounding box center [427, 184] width 13 height 13
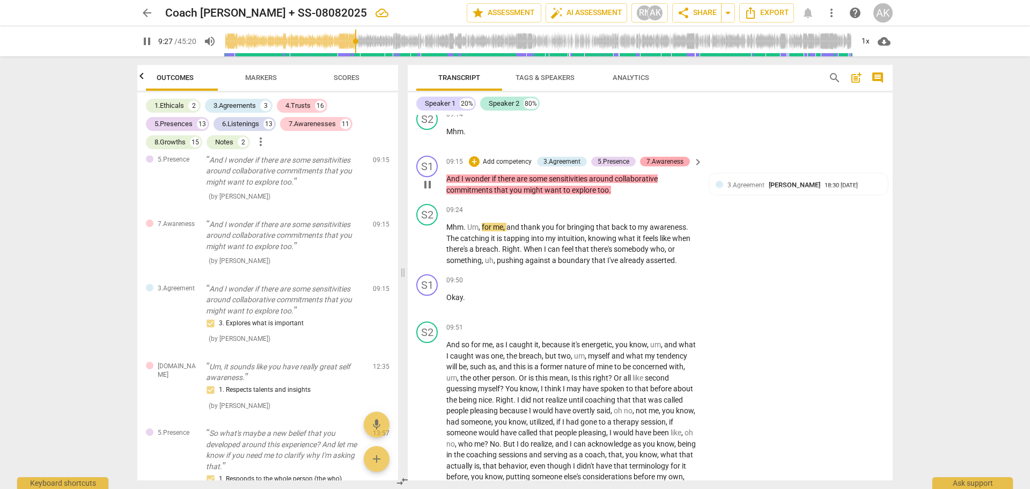
click at [662, 166] on div "7.Awareness" at bounding box center [665, 162] width 37 height 10
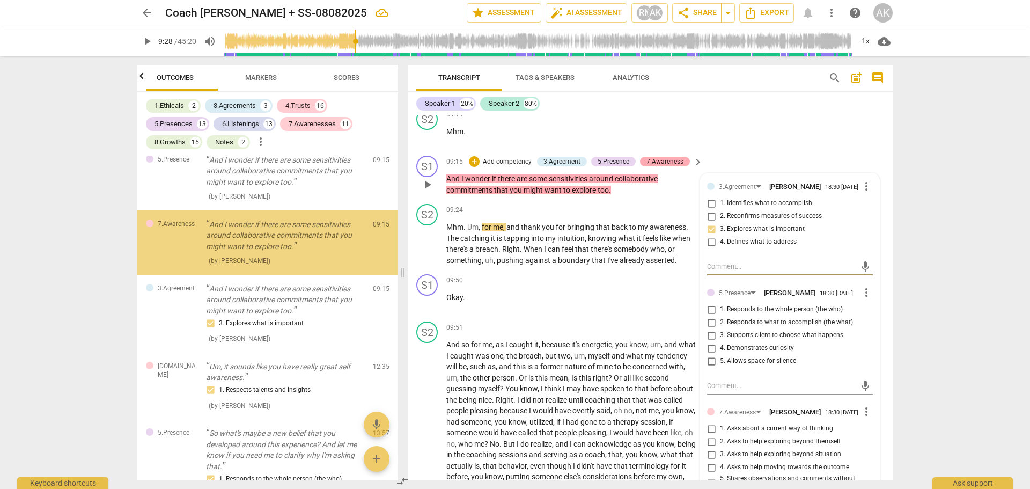
type input "568"
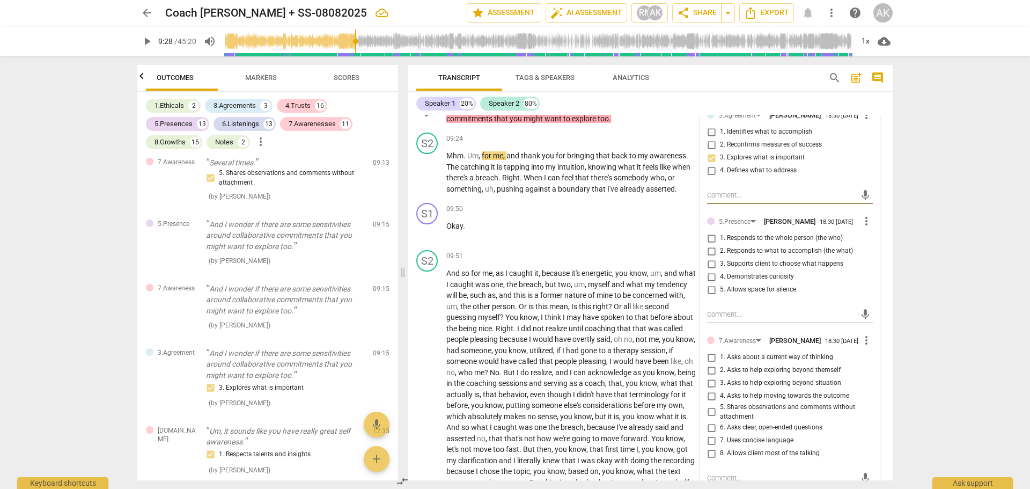
scroll to position [2415, 0]
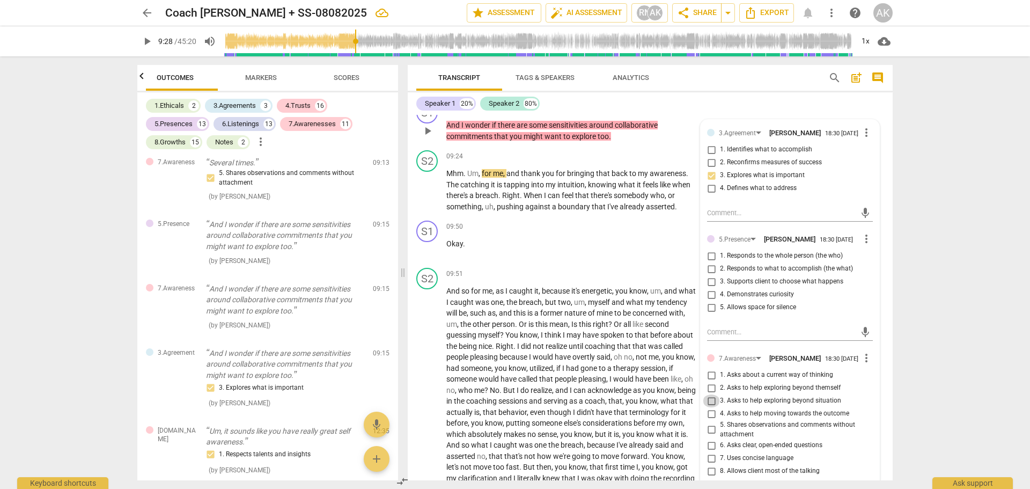
click at [708, 407] on input "3. Asks to help exploring beyond situation" at bounding box center [711, 400] width 17 height 13
checkbox input "true"
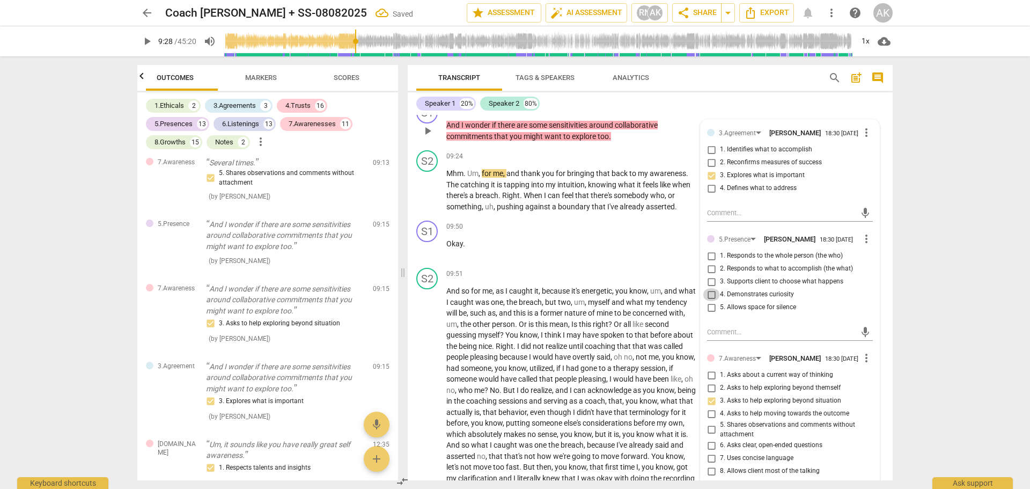
click at [711, 301] on input "4. Demonstrates curiosity" at bounding box center [711, 294] width 17 height 13
checkbox input "true"
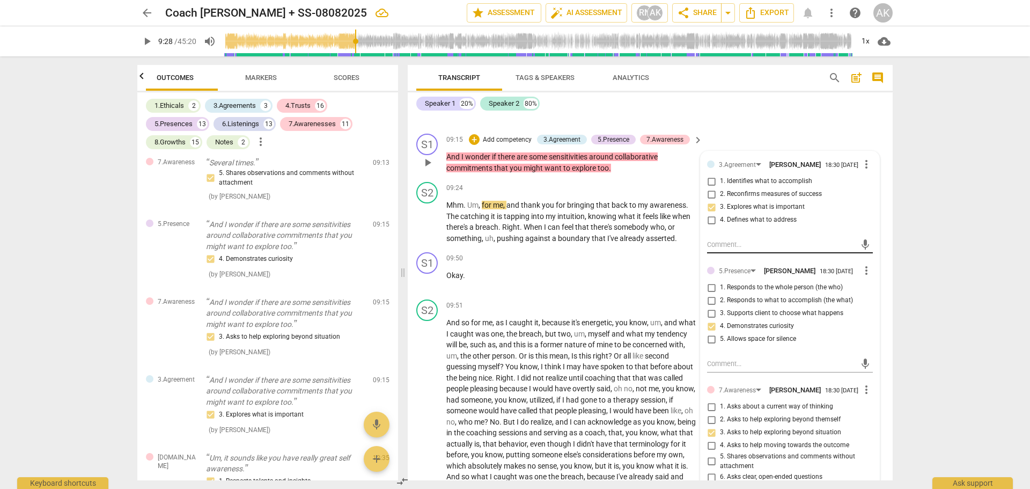
scroll to position [2361, 0]
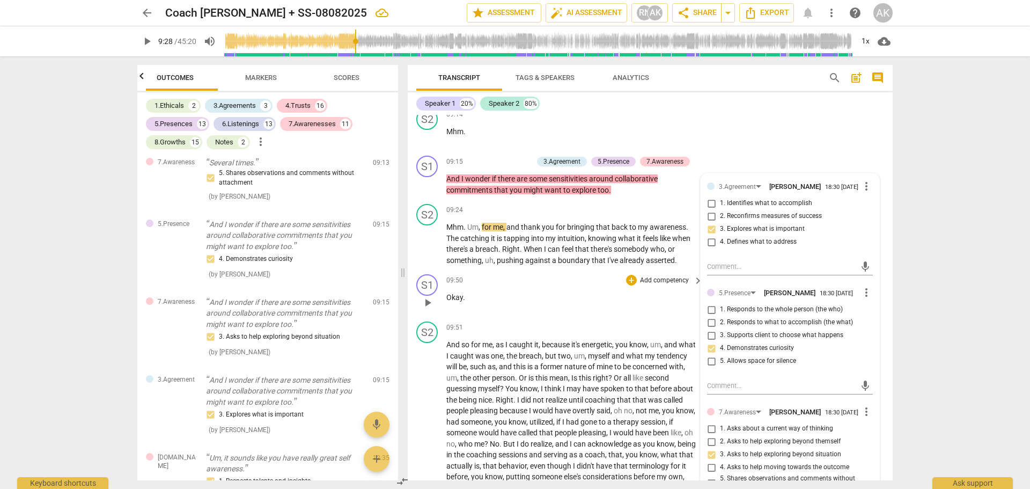
click at [662, 303] on p "Okay ." at bounding box center [571, 297] width 251 height 11
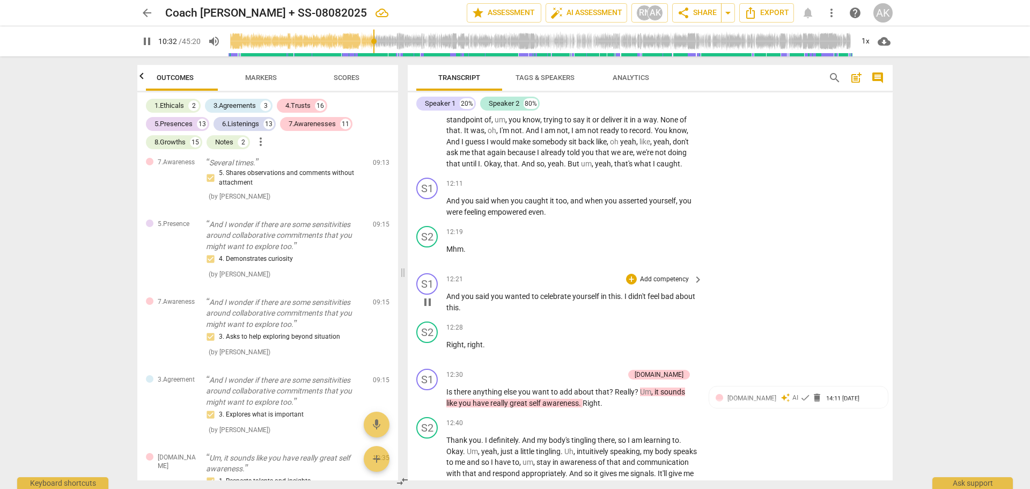
scroll to position [2952, 0]
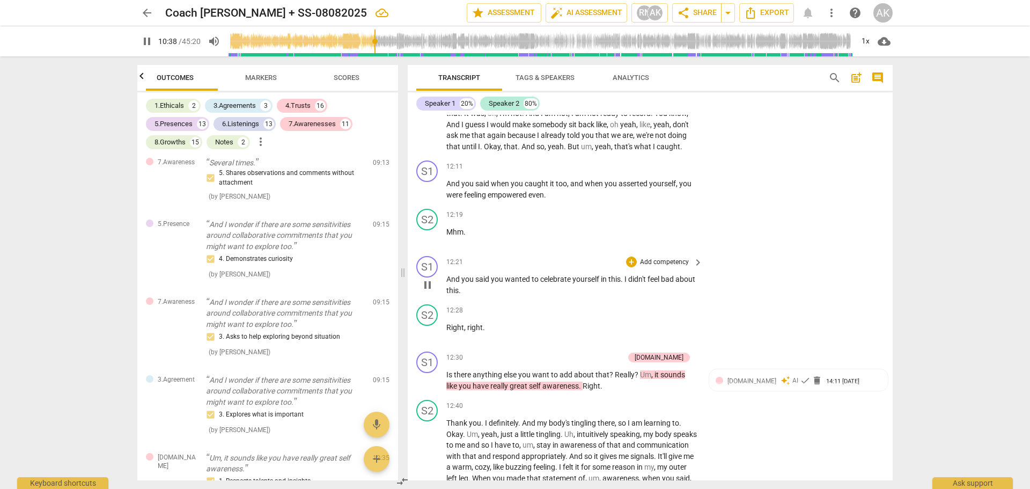
click at [428, 291] on span "pause" at bounding box center [427, 285] width 13 height 13
click at [428, 291] on span "play_arrow" at bounding box center [427, 285] width 13 height 13
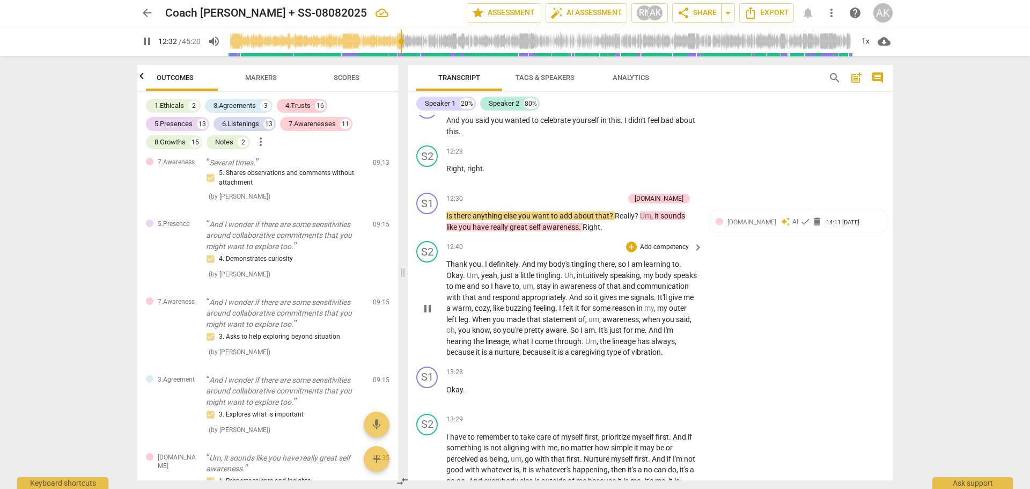
scroll to position [3113, 0]
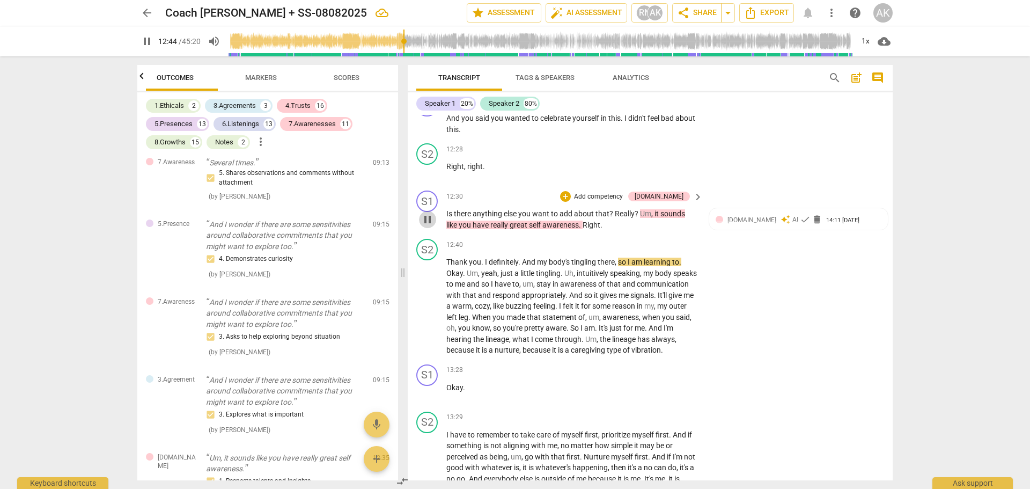
click at [426, 226] on span "pause" at bounding box center [427, 219] width 13 height 13
type input "764"
click at [571, 202] on div "+" at bounding box center [565, 196] width 11 height 11
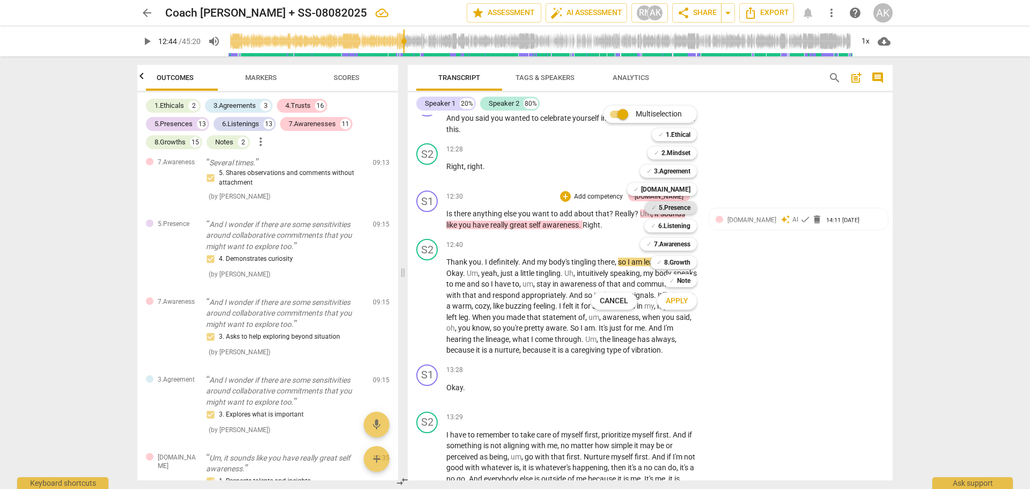
click at [680, 207] on b "5.Presence" at bounding box center [675, 207] width 32 height 13
click at [686, 280] on b "Note" at bounding box center [683, 280] width 13 height 13
click at [679, 297] on span "Apply" at bounding box center [677, 301] width 23 height 11
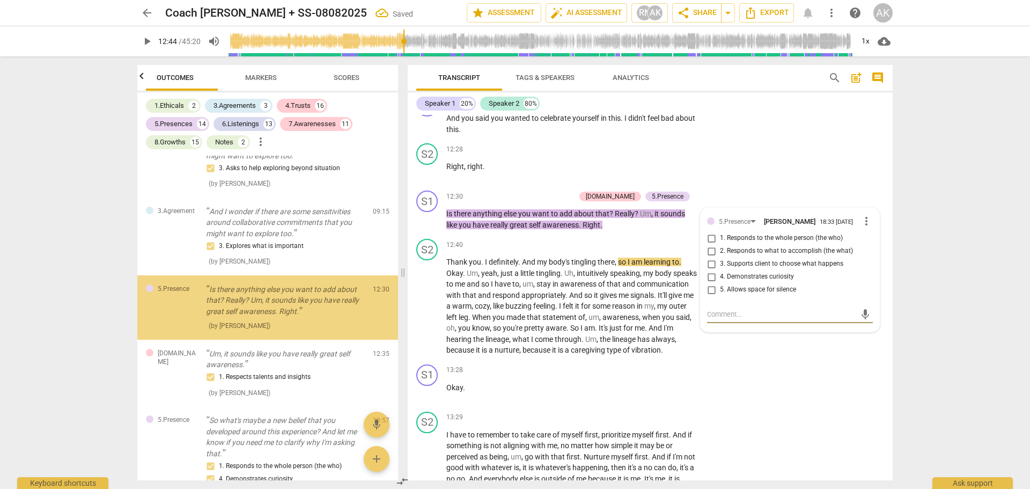
scroll to position [938, 0]
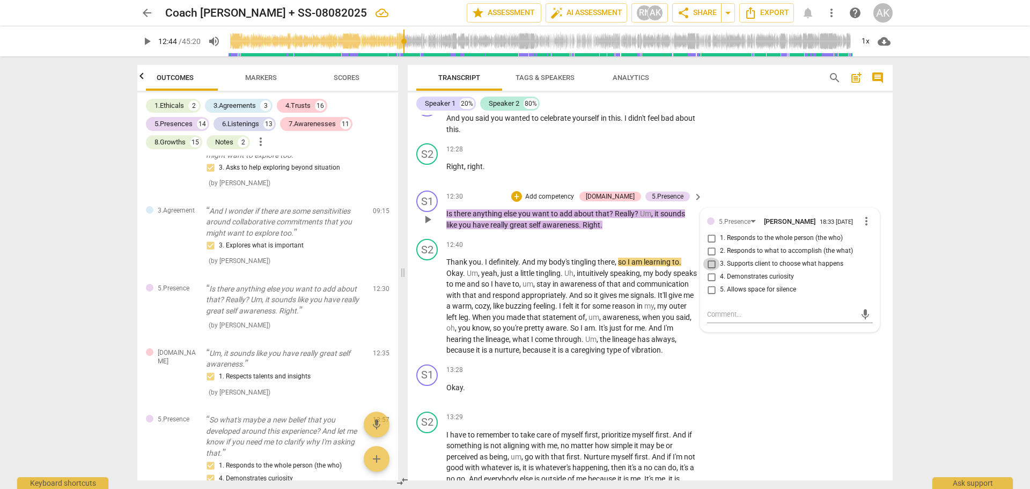
click at [708, 270] on input "3. Supports client to choose what happens" at bounding box center [711, 264] width 17 height 13
checkbox input "true"
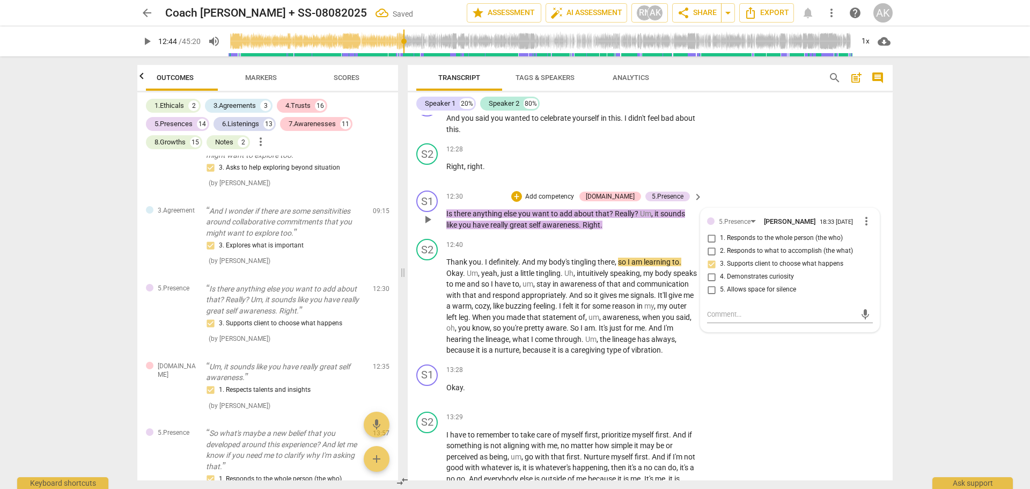
click at [771, 201] on div "S1 play_arrow pause 12:30 + Add competency [DOMAIN_NAME] 5.Presence keyboard_ar…" at bounding box center [650, 210] width 485 height 48
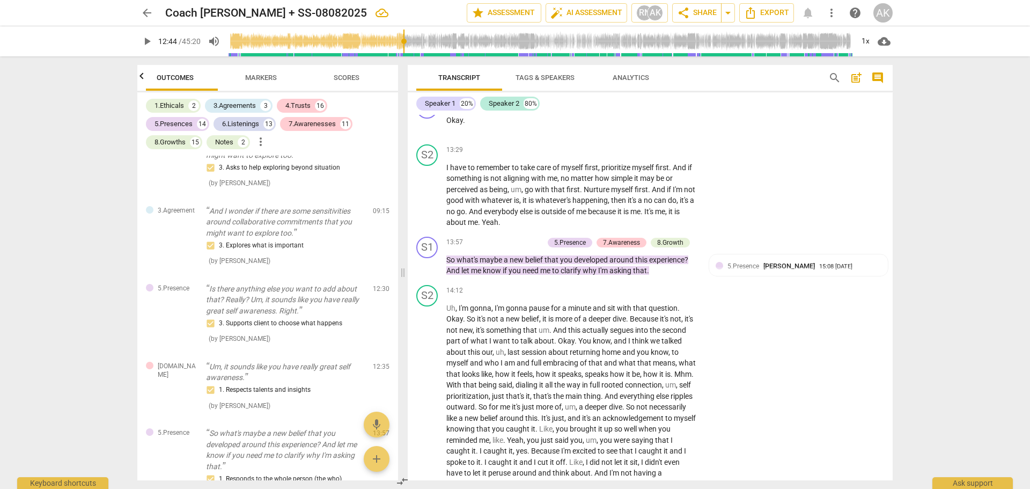
scroll to position [3381, 0]
click at [619, 275] on p "So what's maybe a new belief that you developed around this experience ? And le…" at bounding box center [571, 264] width 251 height 22
click at [640, 274] on span "that" at bounding box center [640, 269] width 14 height 9
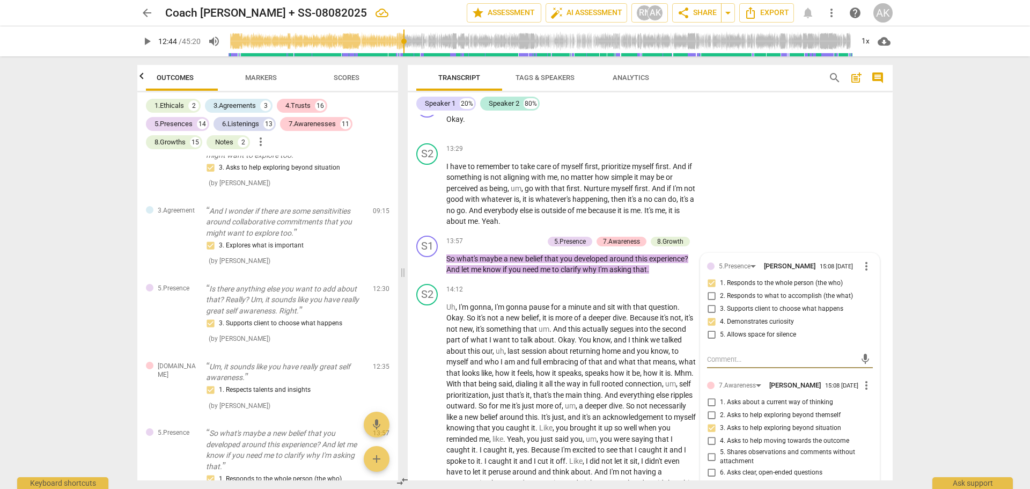
click at [519, 246] on p "Add competency" at bounding box center [518, 242] width 51 height 10
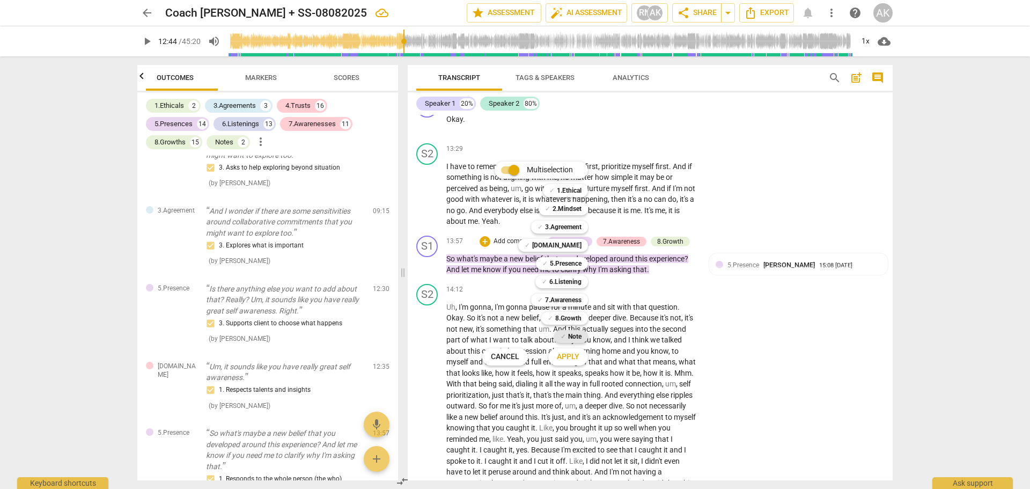
click at [569, 333] on b "Note" at bounding box center [574, 336] width 13 height 13
click at [566, 355] on span "Apply" at bounding box center [568, 356] width 23 height 11
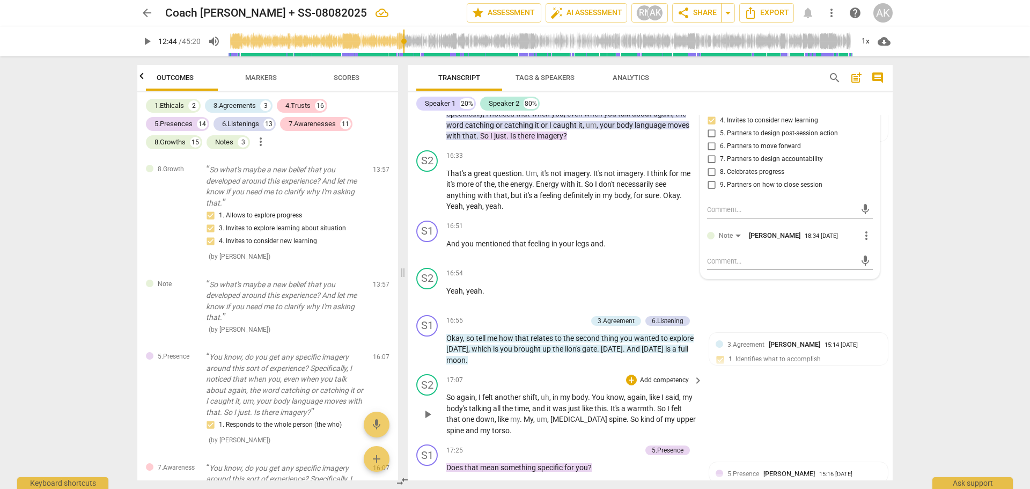
scroll to position [3864, 0]
click at [726, 267] on textarea at bounding box center [781, 262] width 149 height 10
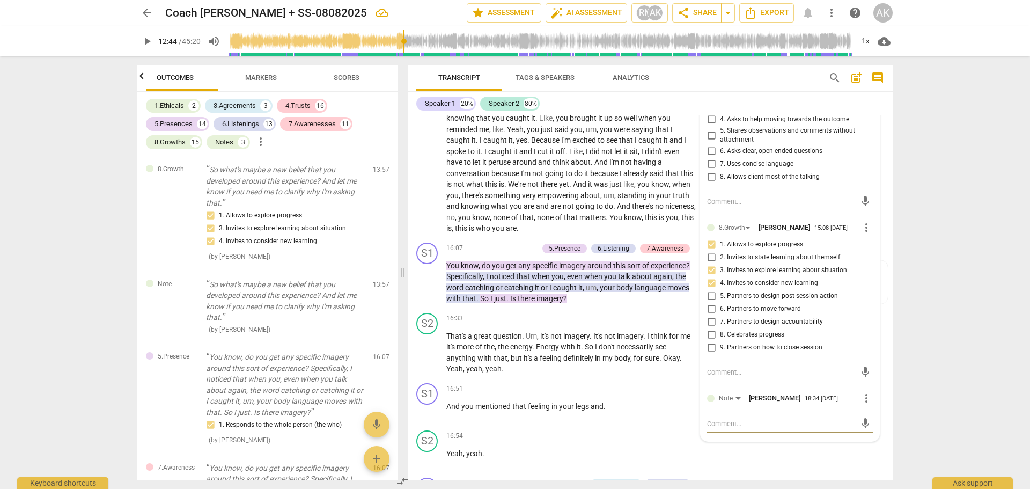
scroll to position [3703, 0]
type textarea "I"
type textarea "In"
type textarea "Int"
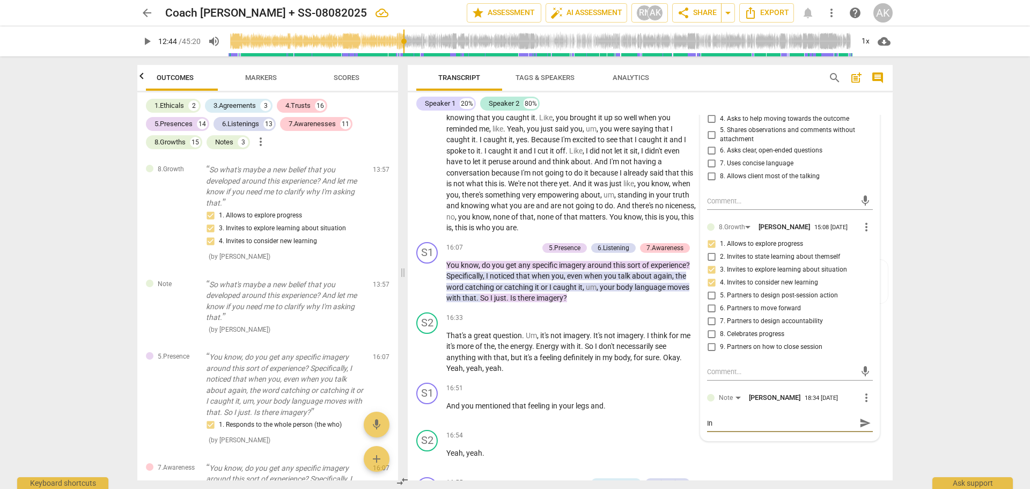
type textarea "Int"
type textarea "Inte"
type textarea "Inter"
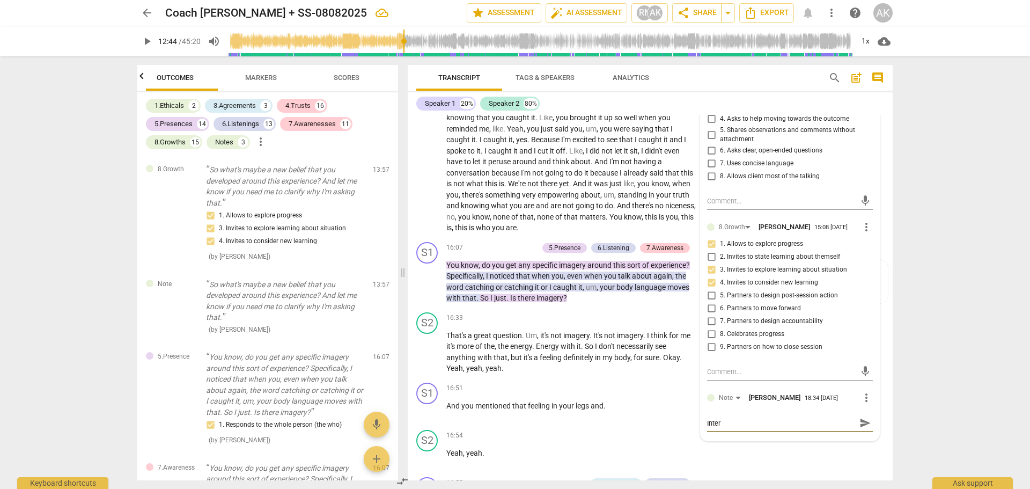
type textarea "Interj"
type textarea "Interje"
type textarea "Interjec"
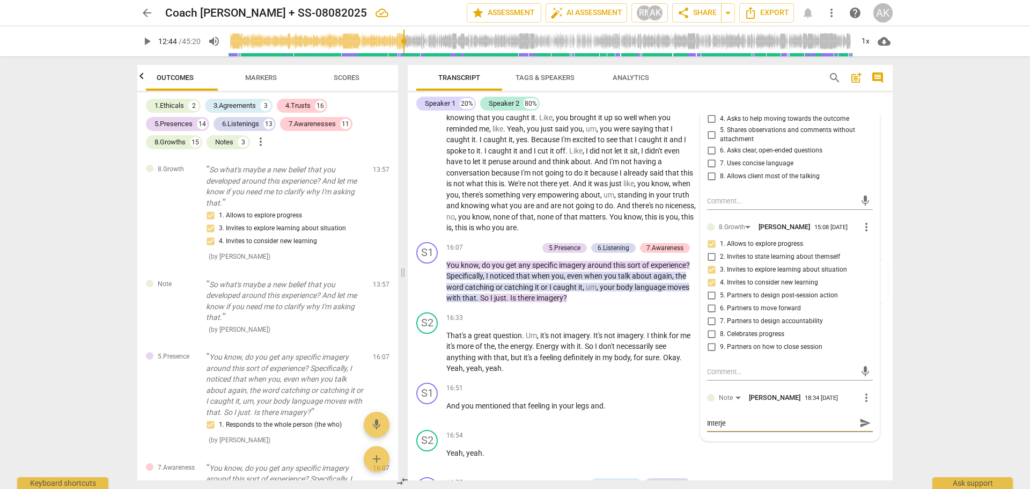
type textarea "Interjec"
type textarea "Interject"
type textarea "Interjecti"
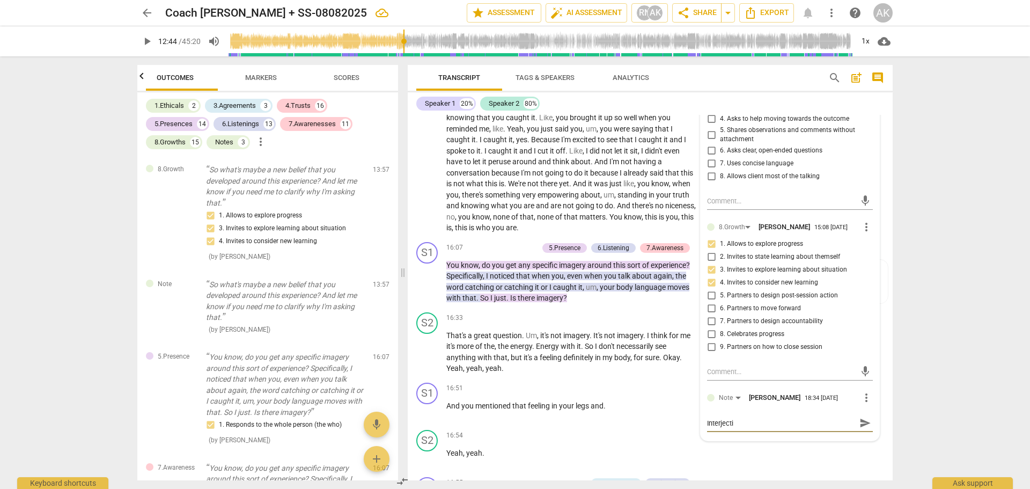
type textarea "Interjectin"
type textarea "Interjecting"
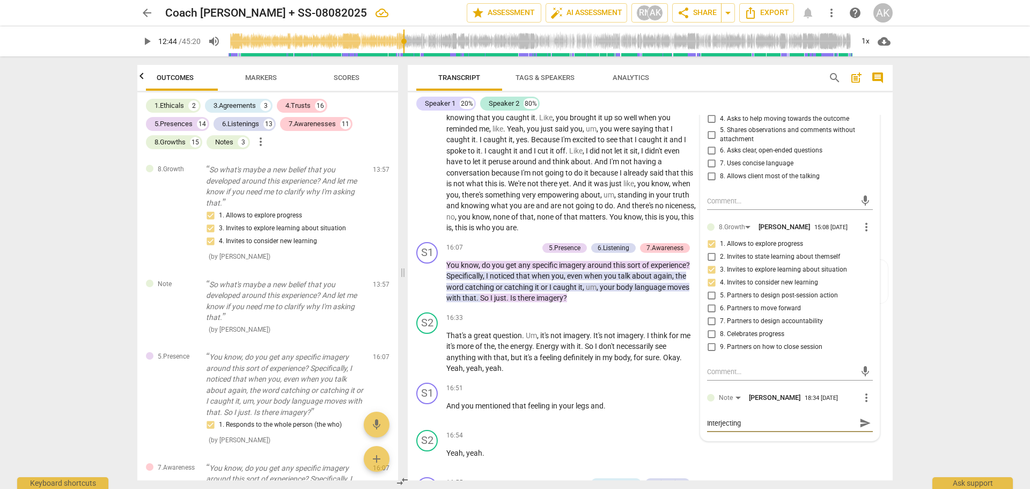
type textarea "Interjecting"
type textarea "Interjecting w"
type textarea "Interjecting wi"
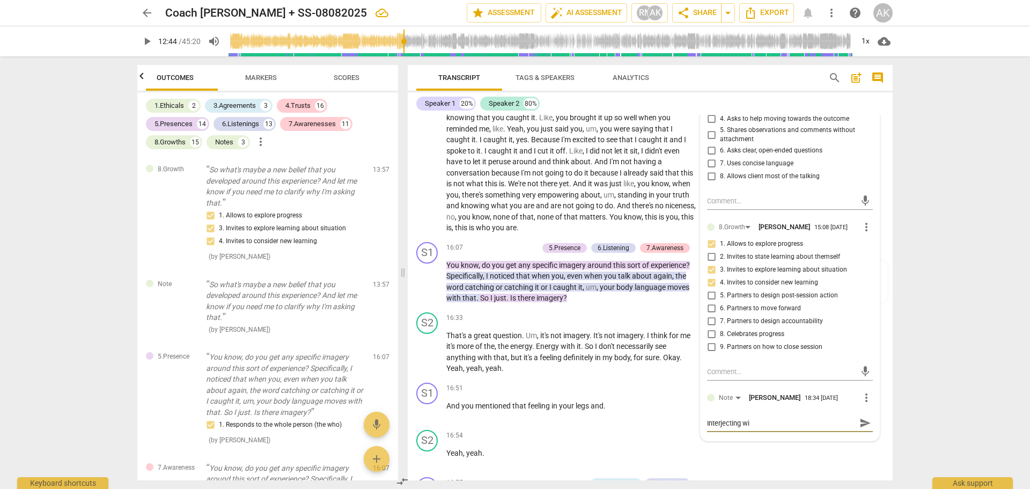
type textarea "Interjecting wit"
type textarea "Interjecting with"
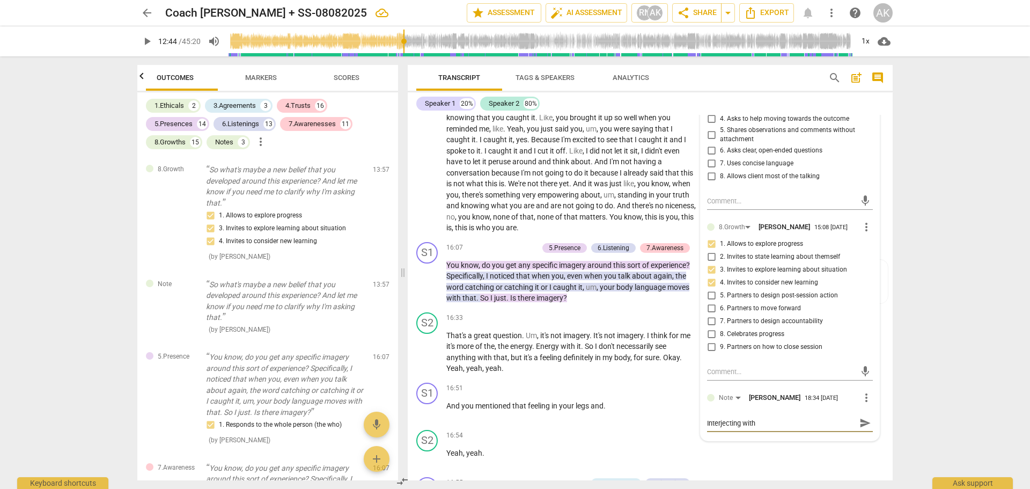
type textarea "Interjecting with t"
type textarea "Interjecting with th"
type textarea "Interjecting with the"
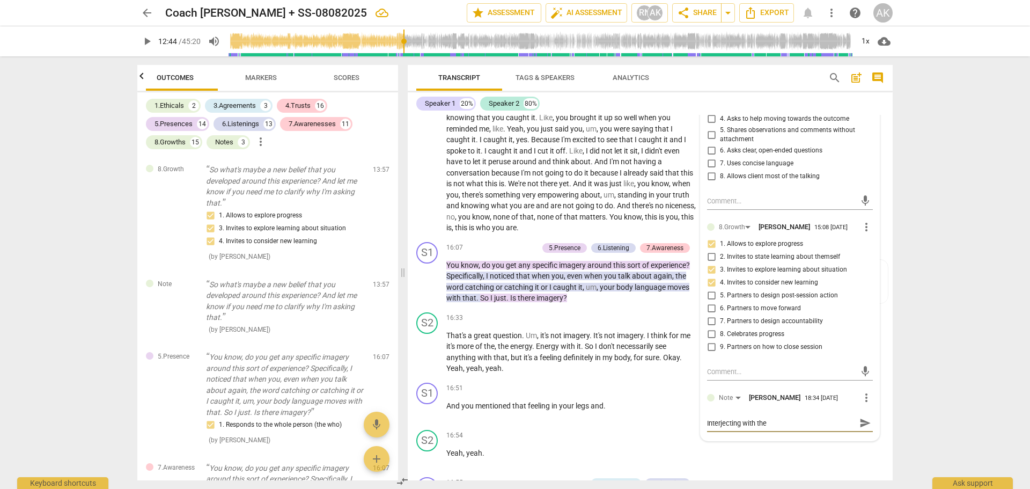
type textarea "Interjecting with the"
type textarea "Interjecting with the s"
type textarea "Interjecting with the se"
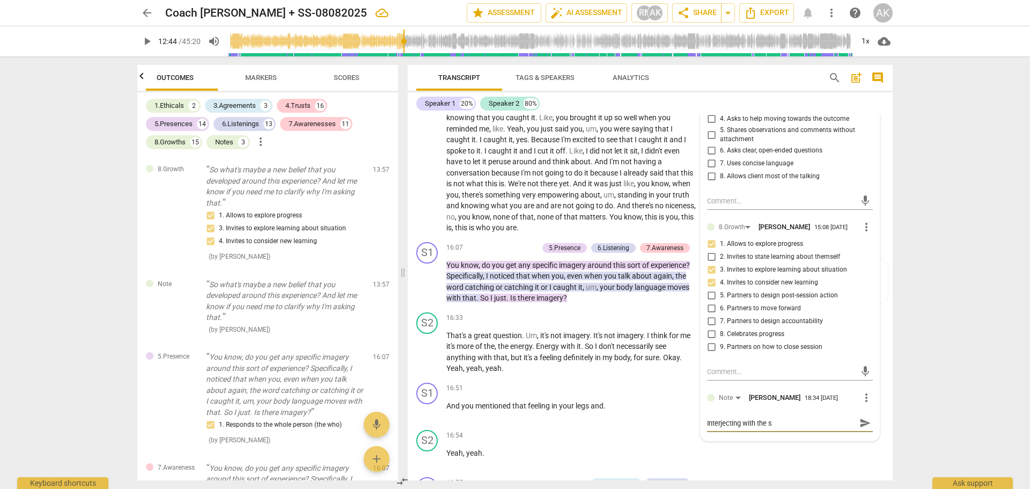
type textarea "Interjecting with the se"
type textarea "Interjecting with the sec"
type textarea "Interjecting with the seco"
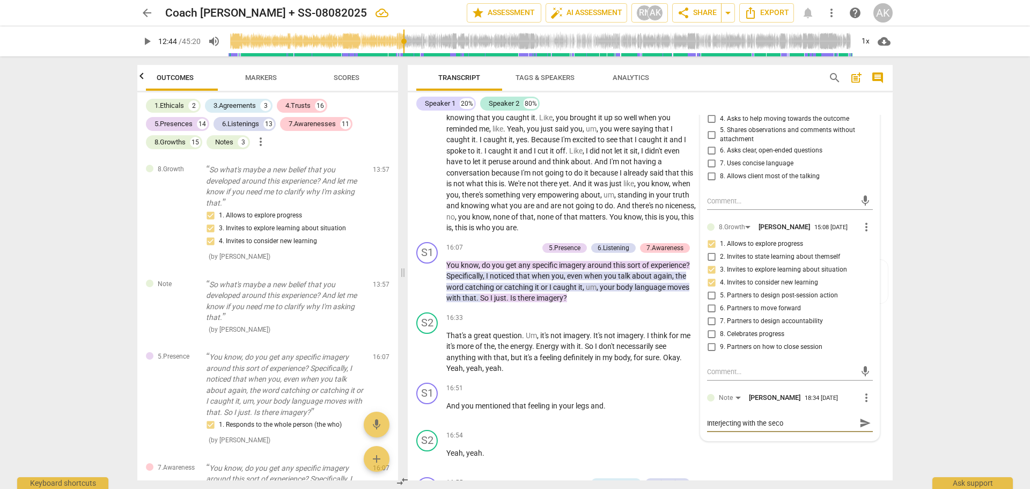
type textarea "Interjecting with the secon"
type textarea "Interjecting with the second"
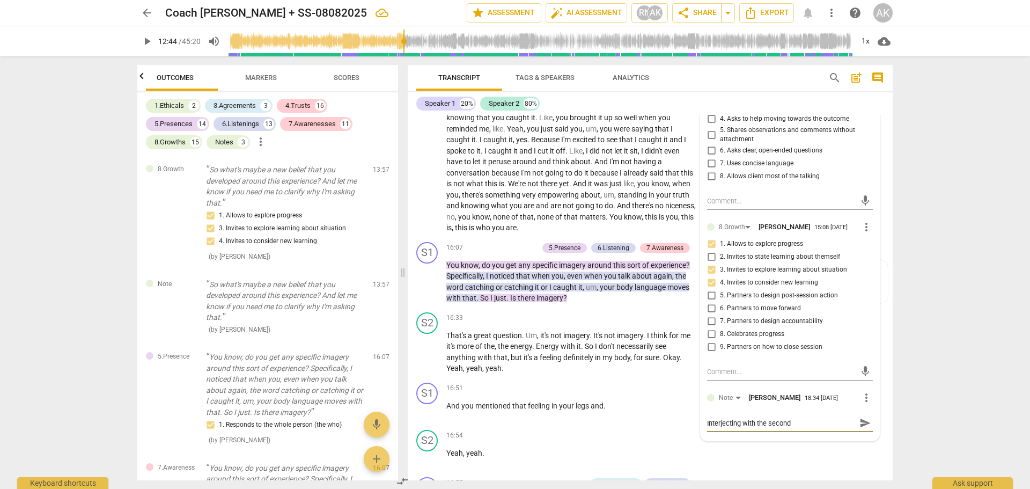
type textarea "Interjecting with the second"
type textarea "Interjecting with the second s"
type textarea "Interjecting with the second st"
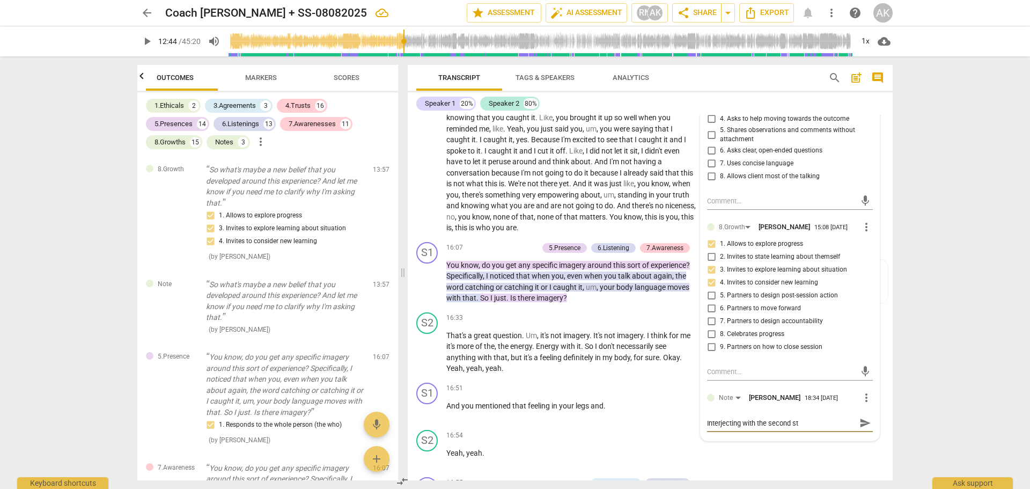
type textarea "Interjecting with the second sta"
type textarea "Interjecting with the second stat"
type textarea "Interjecting with the second state"
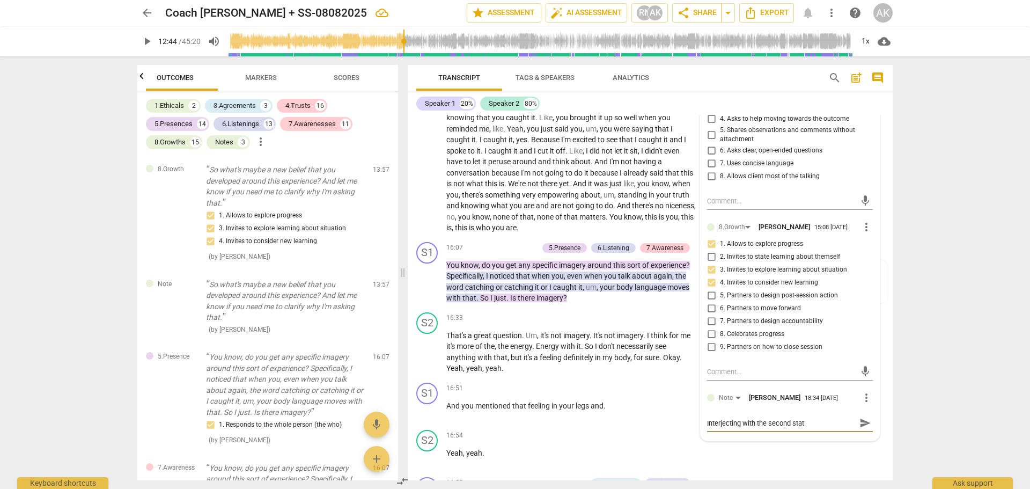
type textarea "Interjecting with the second state"
type textarea "Interjecting with the second statem"
type textarea "Interjecting with the second stateme"
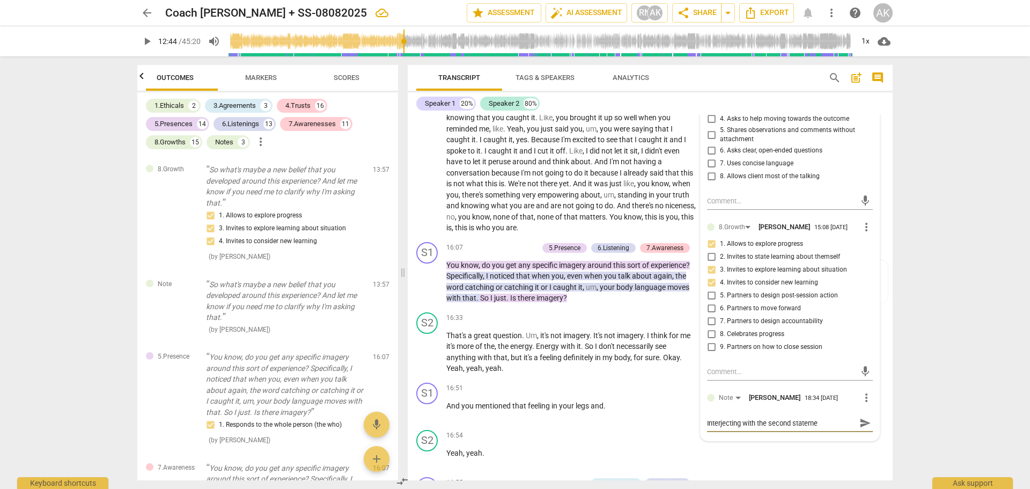
type textarea "Interjecting with the second statemen"
type textarea "Interjecting with the second statement"
type textarea "Interjecting with the second statement w"
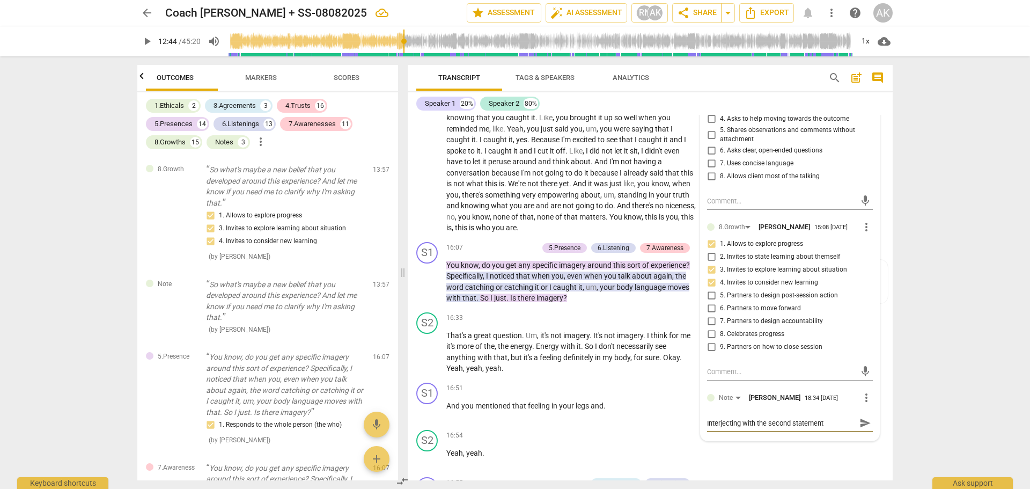
type textarea "Interjecting with the second statement w"
type textarea "Interjecting with the second statement wa"
type textarea "Interjecting with the second statement was"
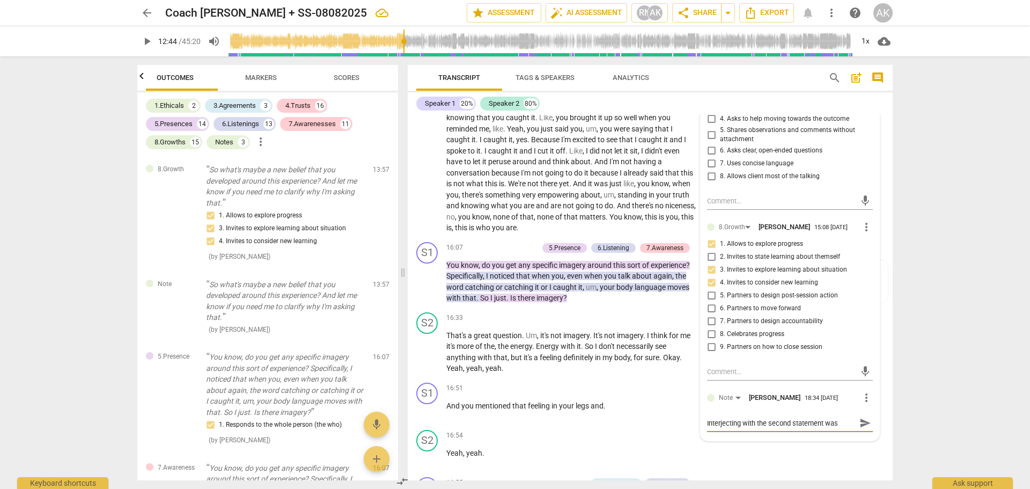
type textarea "Interjecting with the second statement was"
type textarea "Interjecting with the second statement was u"
type textarea "Interjecting with the second statement was un"
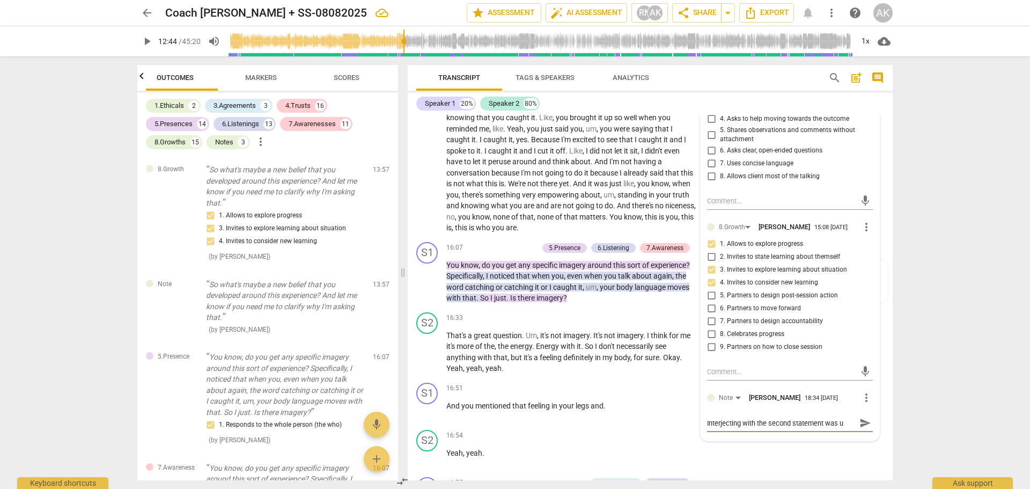
type textarea "Interjecting with the second statement was un"
type textarea "Interjecting with the second statement was unc"
type textarea "Interjecting with the second statement was unce"
type textarea "Interjecting with the second statement was unces"
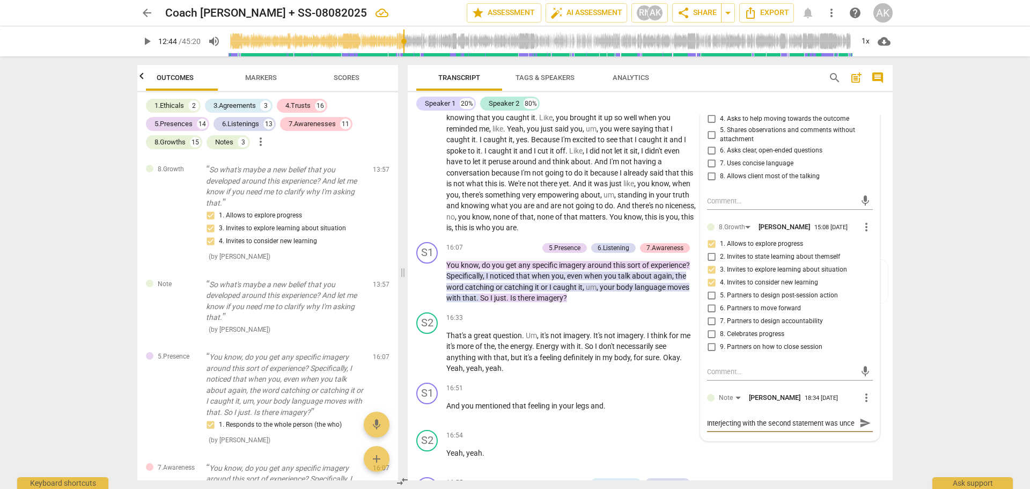
type textarea "Interjecting with the second statement was unces"
type textarea "Interjecting with the second statement was unce"
type textarea "Interjecting with the second statement was unc"
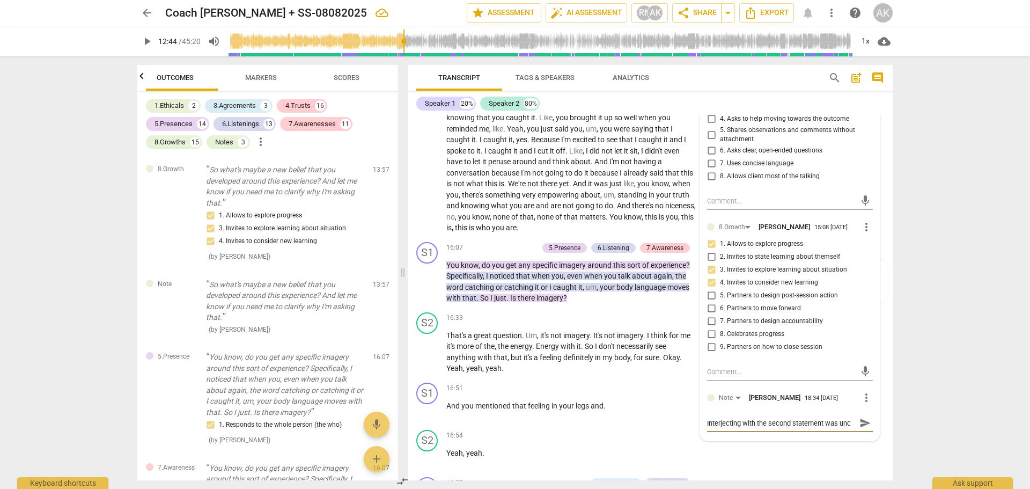
type textarea "Interjecting with the second statement was un"
type textarea "Interjecting with the second statement was une"
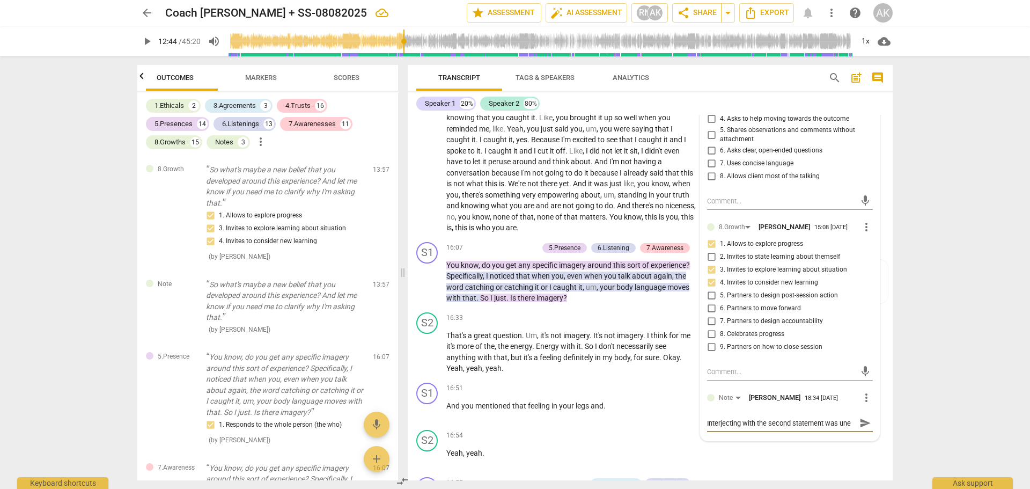
type textarea "Interjecting with the second statement was unec"
type textarea "Interjecting with the second statement was unece"
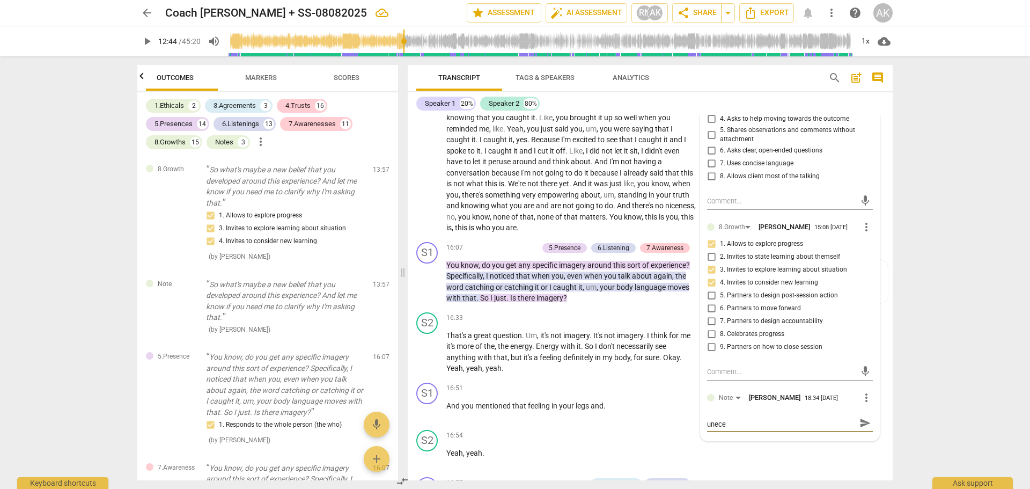
type textarea "Interjecting with the second statement was uneces"
type textarea "Interjecting with the second statement was unecess"
type textarea "Interjecting with the second statement was unecessa"
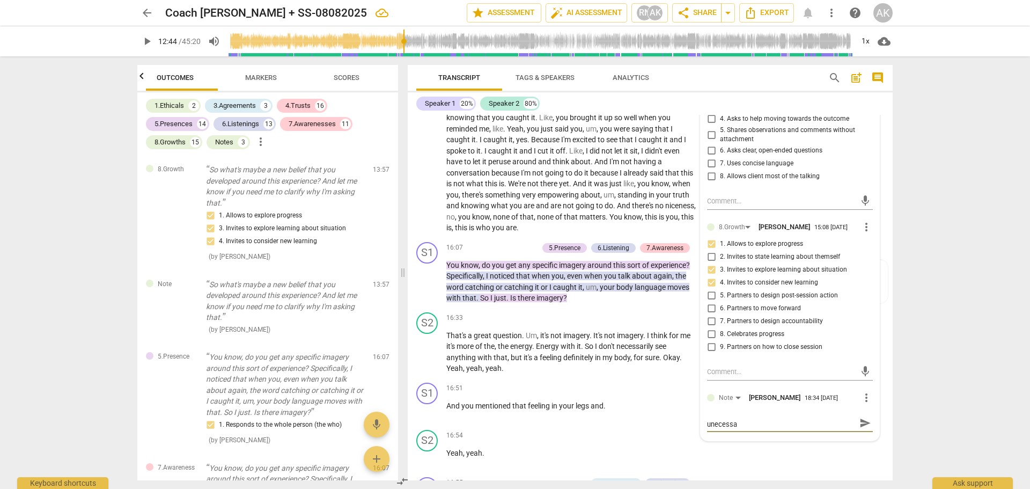
type textarea "Interjecting with the second statement was unecessar"
type textarea "Interjecting with the second statement was unecessary"
type textarea "Interjecting with the second statement was unecessary."
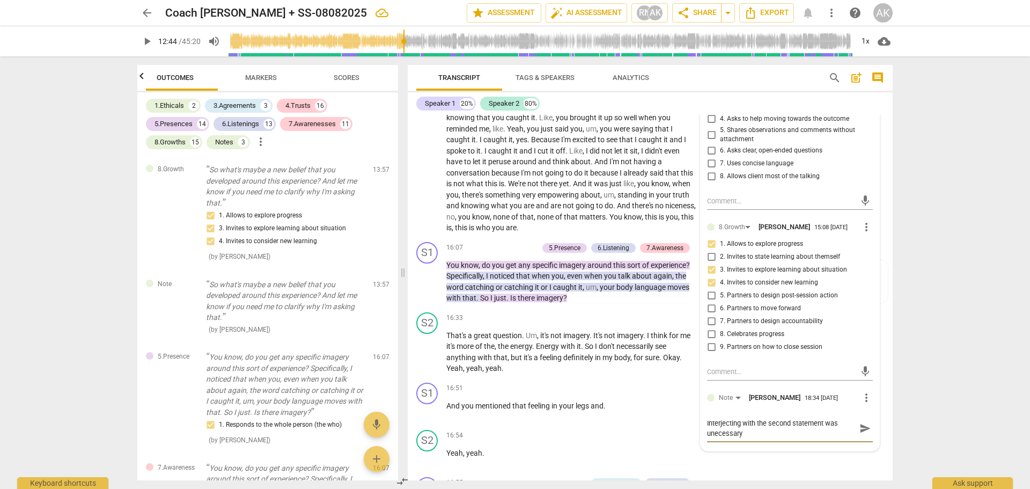
type textarea "Interjecting with the second statement was unecessary."
drag, startPoint x: 722, startPoint y: 447, endPoint x: 724, endPoint y: 453, distance: 6.3
type textarea "Interjecting with the second statement was unnecessary."
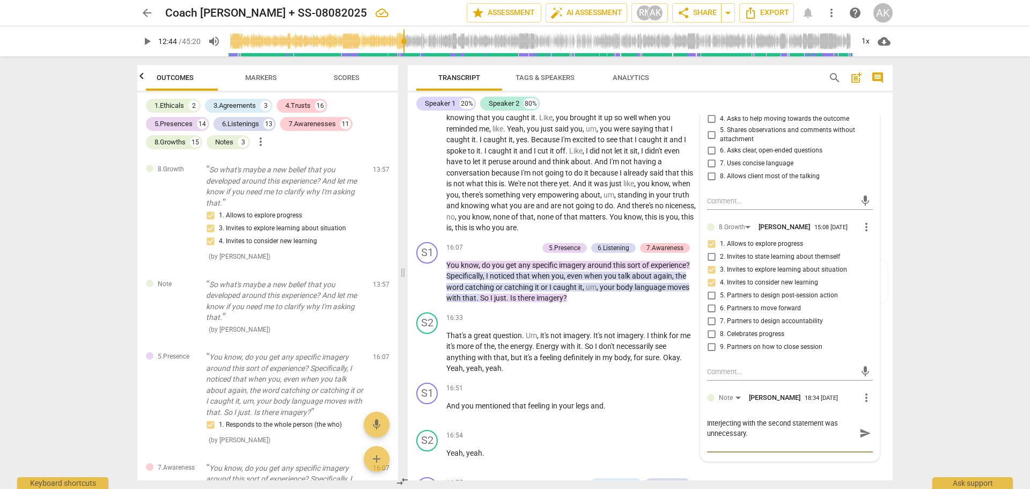
type textarea "Interjecting with the second statement was unnecessary."
click at [861, 439] on span "send" at bounding box center [866, 433] width 12 height 12
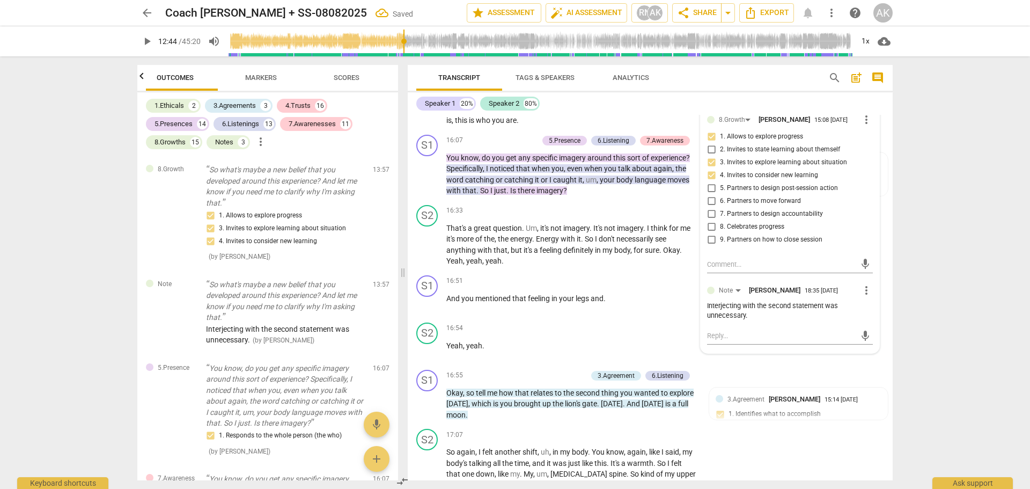
scroll to position [3811, 0]
click at [800, 78] on div "Transcript Tags & Speakers Analytics" at bounding box center [613, 78] width 395 height 26
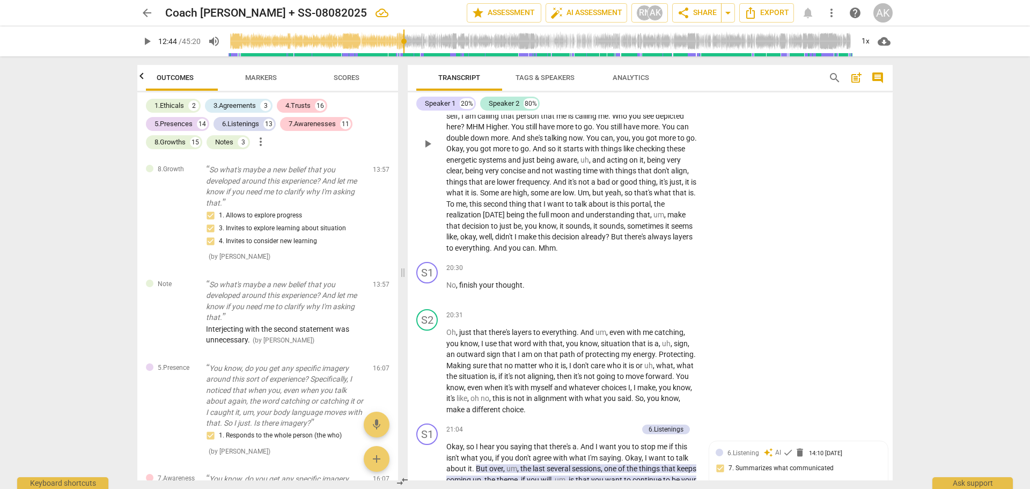
scroll to position [4562, 0]
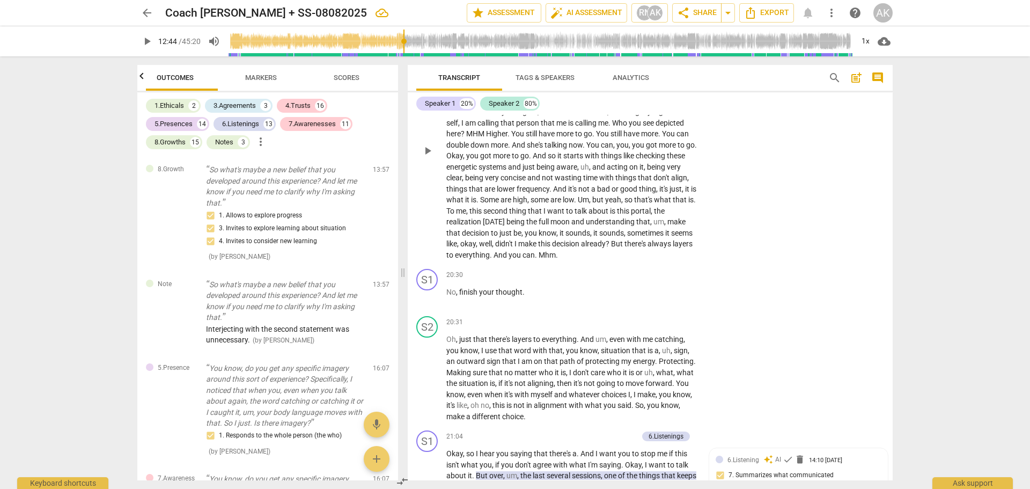
click at [427, 157] on span "play_arrow" at bounding box center [427, 150] width 13 height 13
click at [428, 157] on span "pause" at bounding box center [427, 150] width 13 height 13
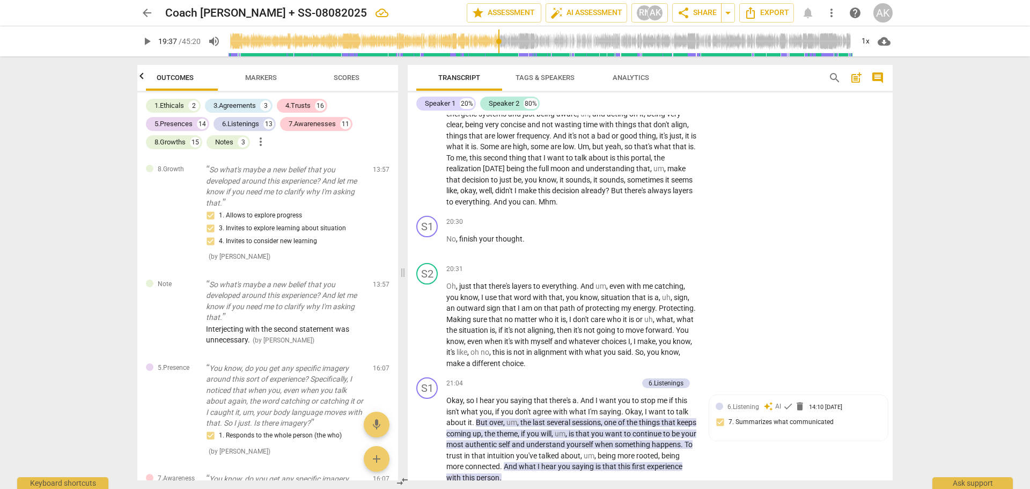
scroll to position [4616, 0]
click at [425, 104] on span "play_arrow" at bounding box center [427, 97] width 13 height 13
click at [869, 38] on div "1x" at bounding box center [865, 41] width 20 height 17
click at [869, 84] on li "1.25x" at bounding box center [873, 84] width 36 height 20
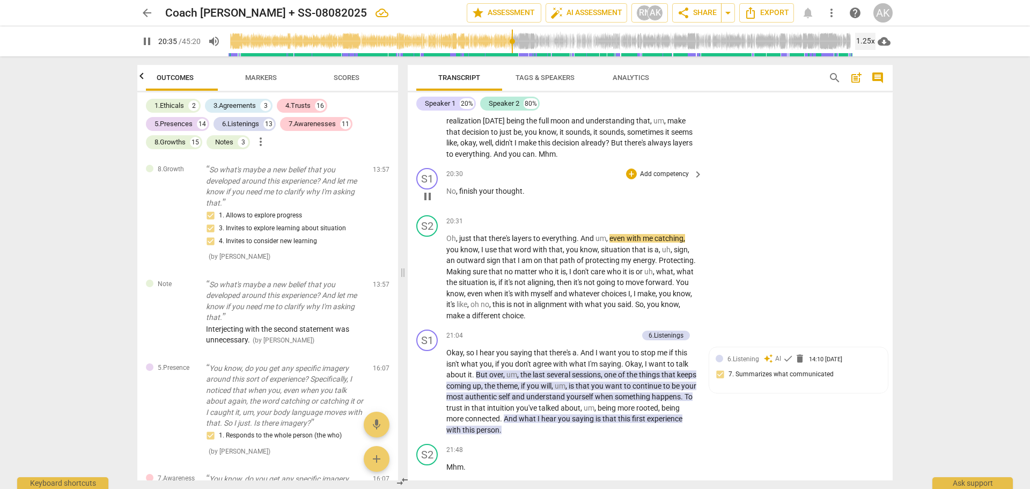
scroll to position [4669, 0]
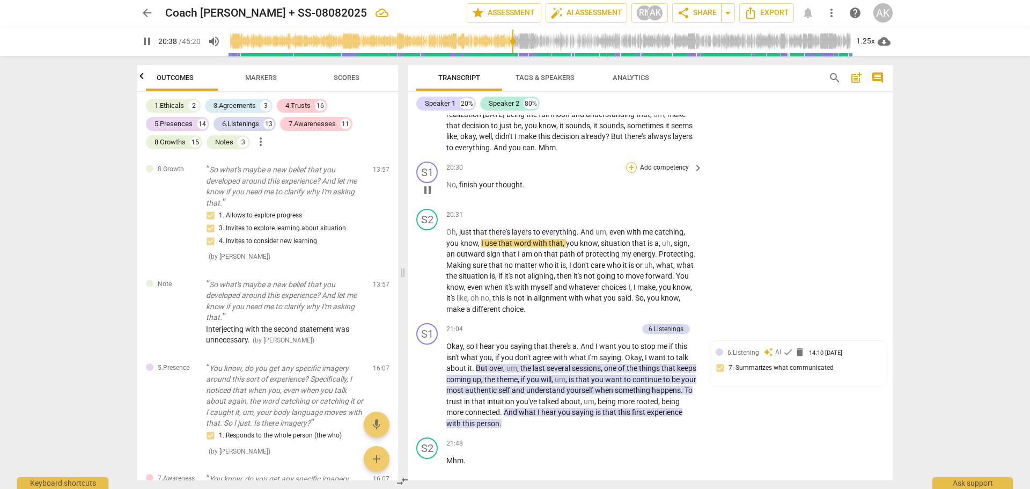
click at [629, 173] on div "+" at bounding box center [631, 167] width 11 height 11
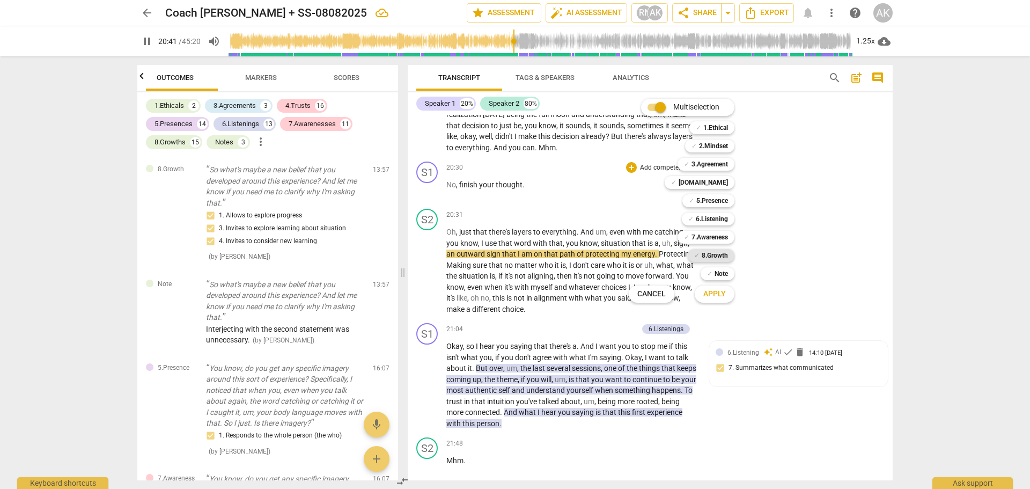
click at [717, 253] on b "8.Growth" at bounding box center [715, 255] width 26 height 13
click at [713, 235] on b "7.Awareness" at bounding box center [710, 237] width 36 height 13
click at [713, 253] on b "8.Growth" at bounding box center [715, 255] width 26 height 13
click at [717, 275] on b "Note" at bounding box center [721, 273] width 13 height 13
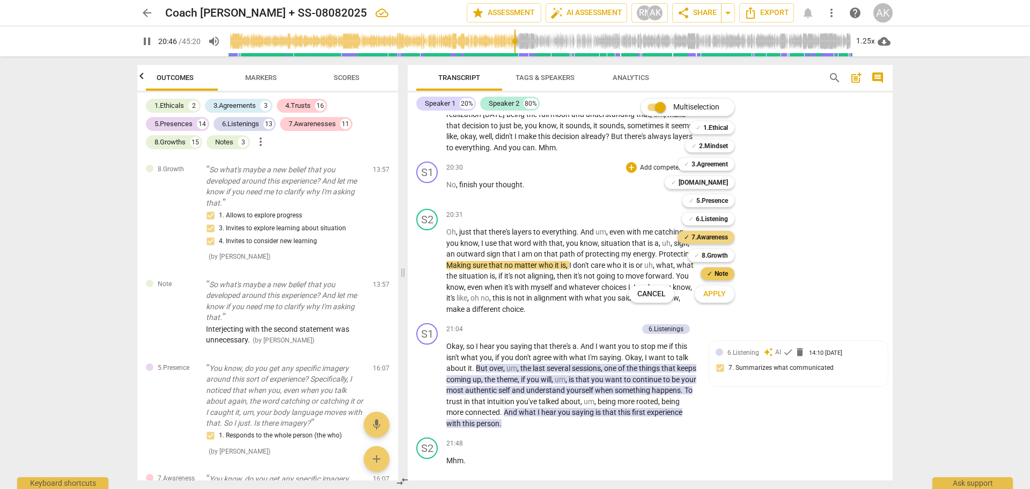
click at [716, 274] on b "Note" at bounding box center [721, 273] width 13 height 13
click at [713, 295] on span "Apply" at bounding box center [715, 294] width 23 height 11
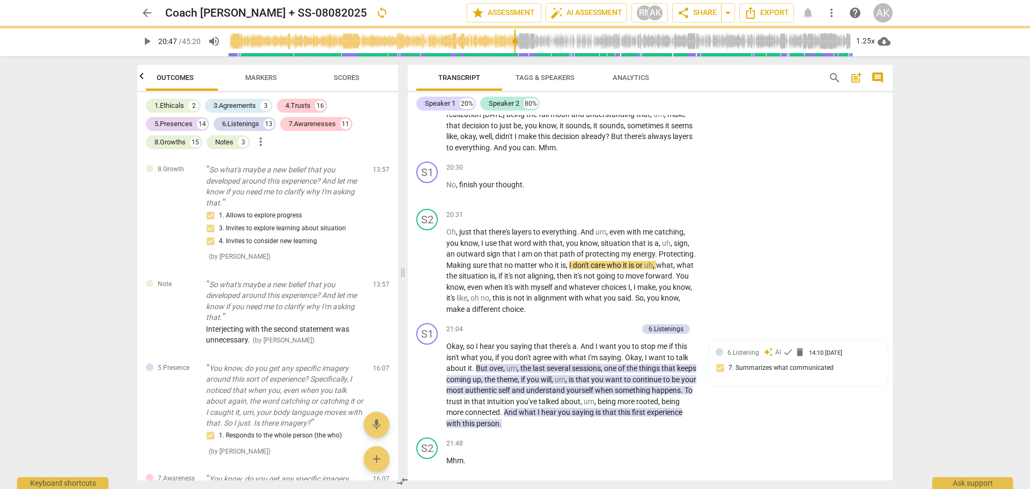
type input "1248"
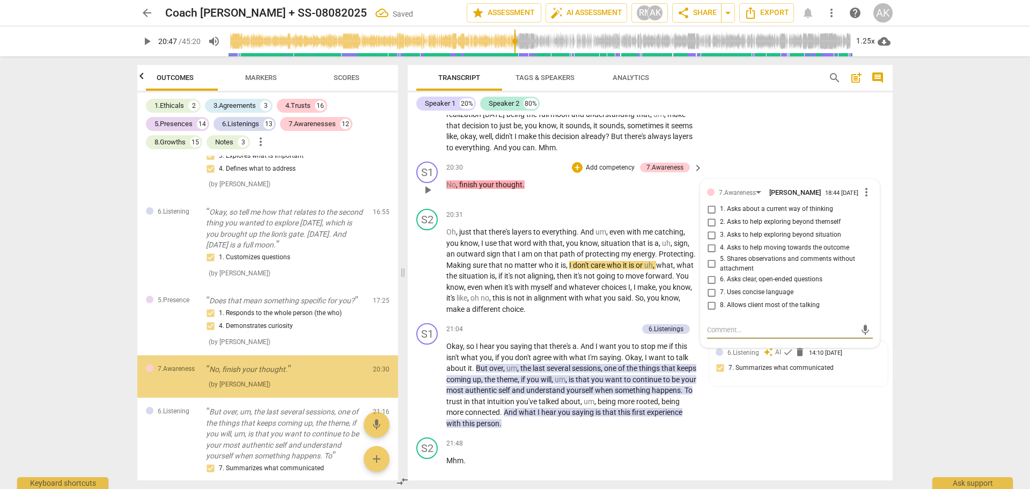
scroll to position [2049, 0]
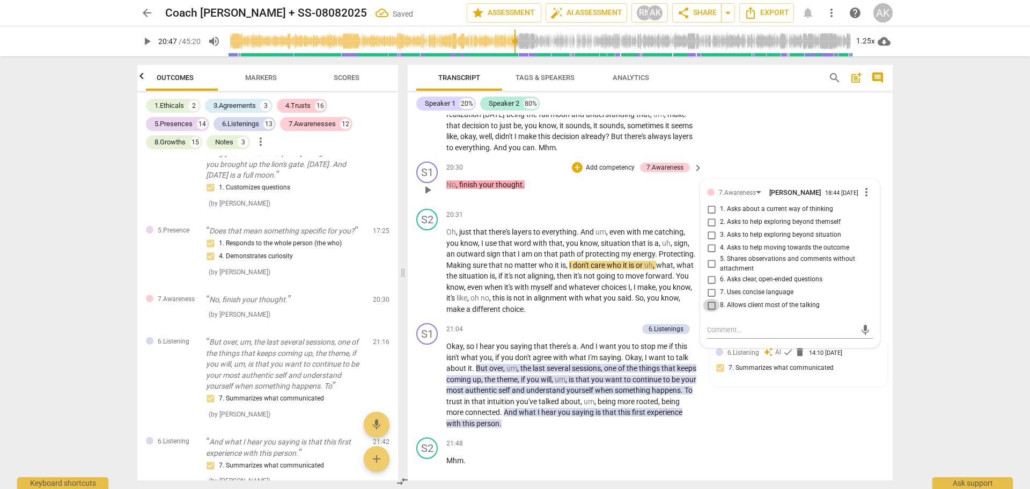
click at [708, 312] on input "8. Allows client most of the talking" at bounding box center [711, 305] width 17 height 13
checkbox input "true"
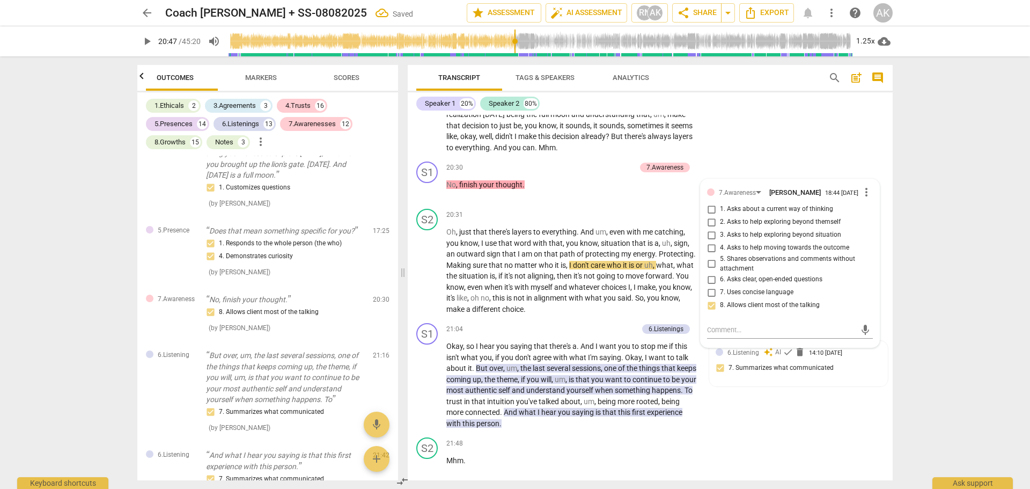
click at [779, 157] on div "S2 play_arrow pause 18:40 + Add competency keyboard_arrow_right You know , you …" at bounding box center [650, 34] width 485 height 246
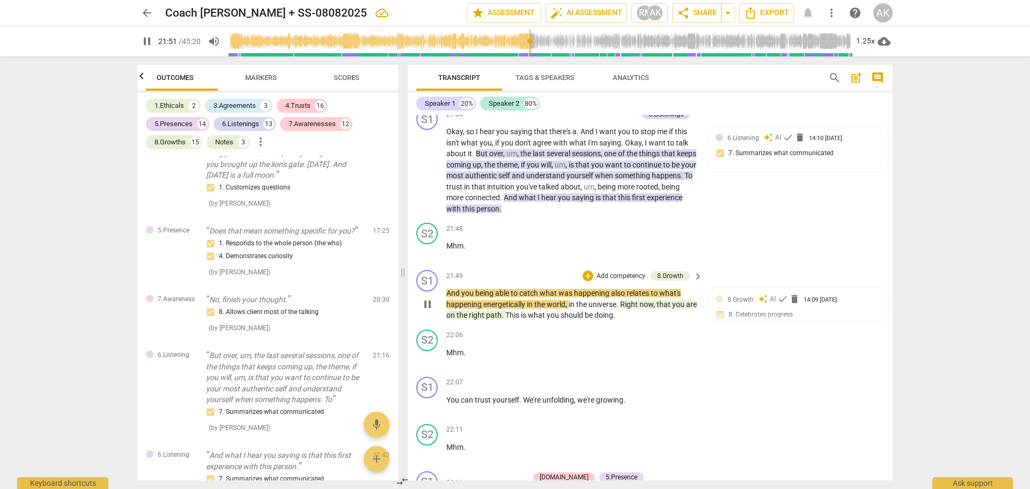
scroll to position [4938, 0]
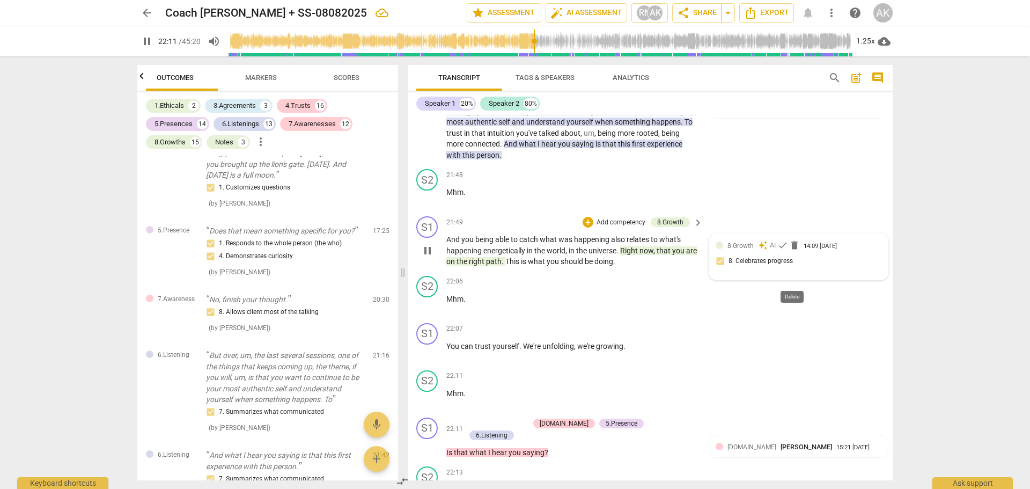
click at [793, 251] on span "delete" at bounding box center [794, 245] width 11 height 11
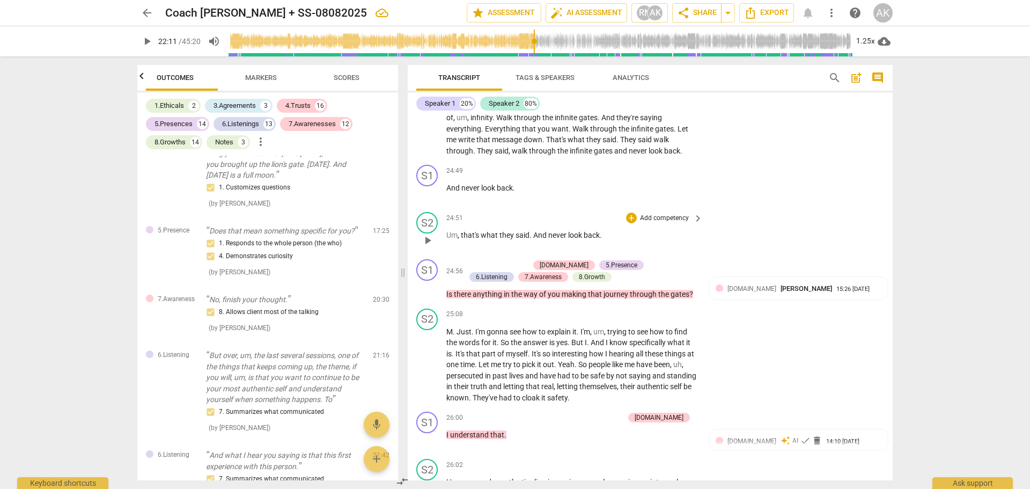
scroll to position [5796, 0]
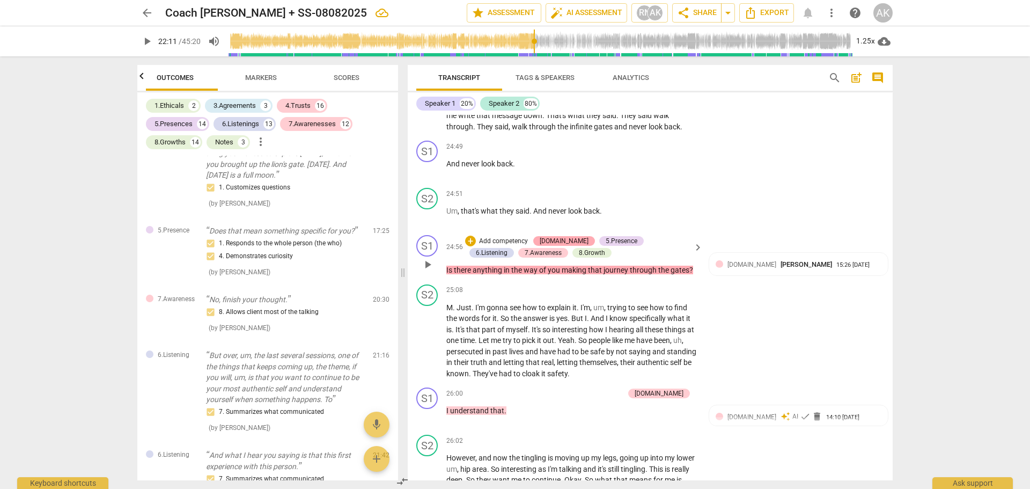
click at [550, 246] on div "[DOMAIN_NAME]" at bounding box center [564, 241] width 49 height 10
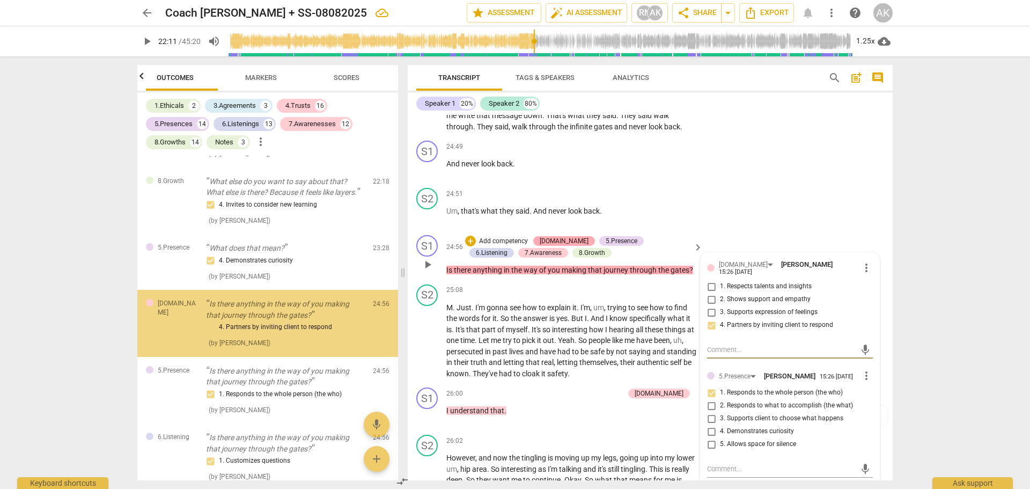
scroll to position [2668, 0]
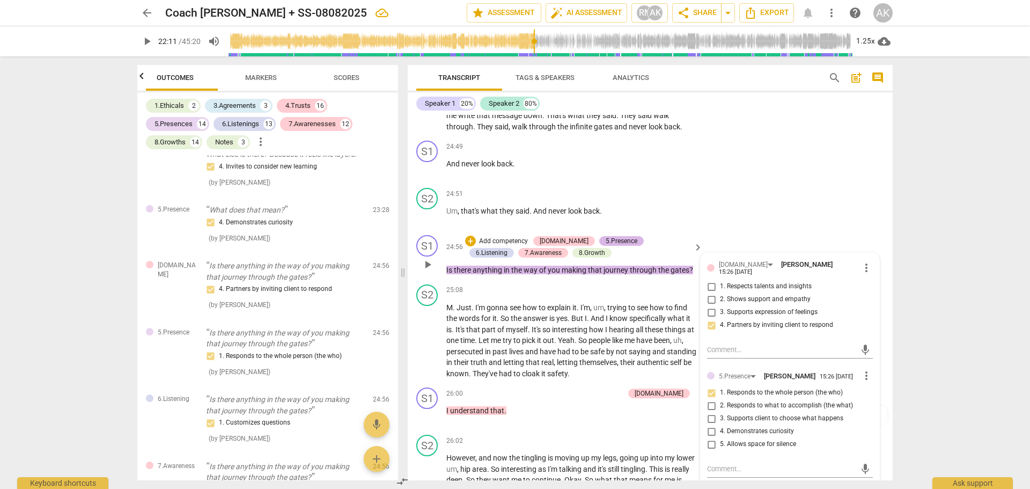
click at [606, 246] on div "5.Presence" at bounding box center [622, 241] width 32 height 10
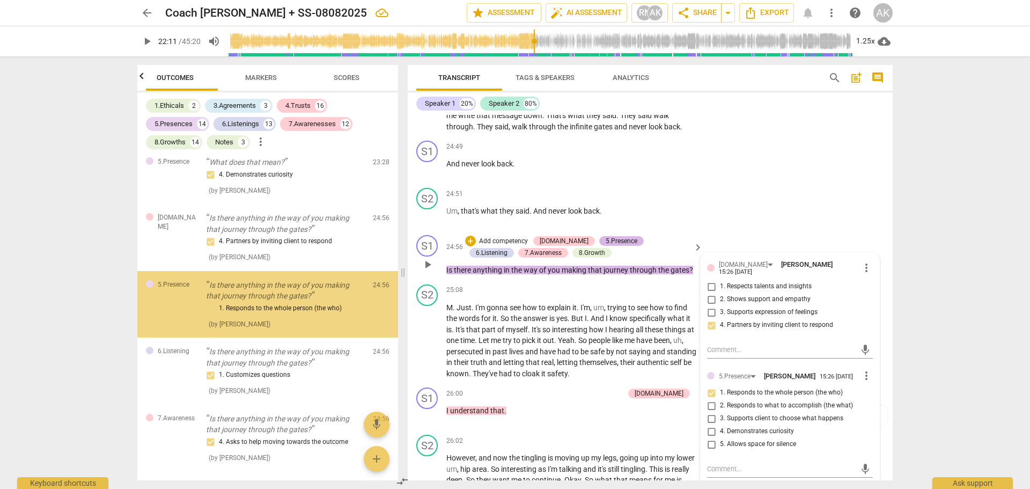
scroll to position [2735, 0]
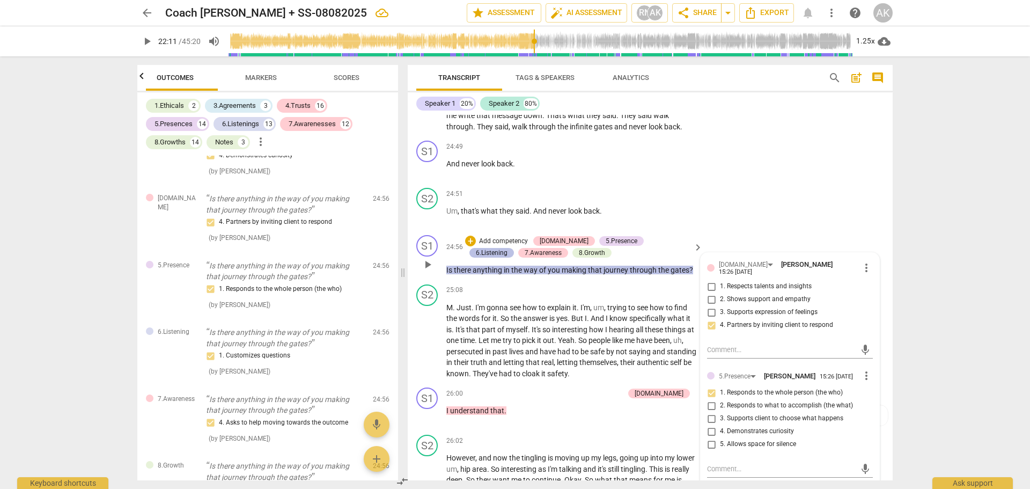
click at [508, 258] on div "6.Listening" at bounding box center [492, 253] width 32 height 10
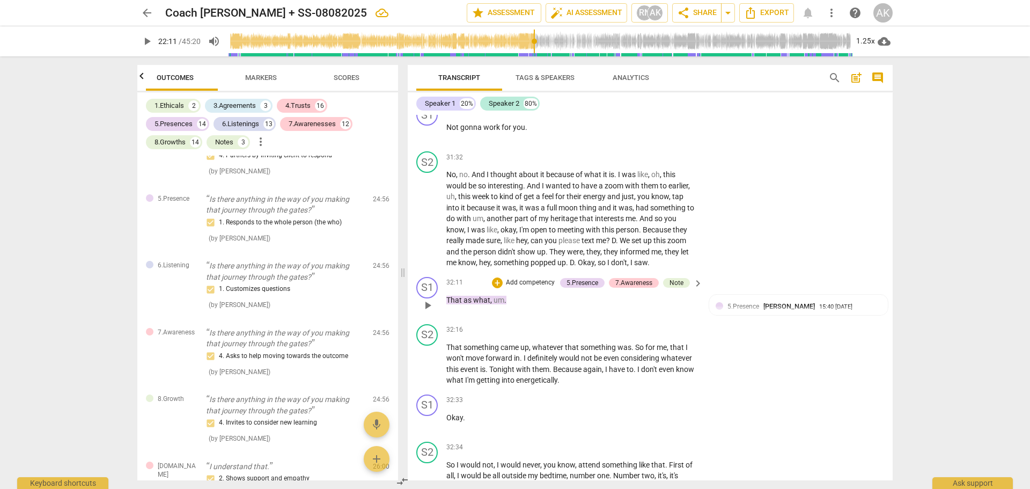
scroll to position [7406, 0]
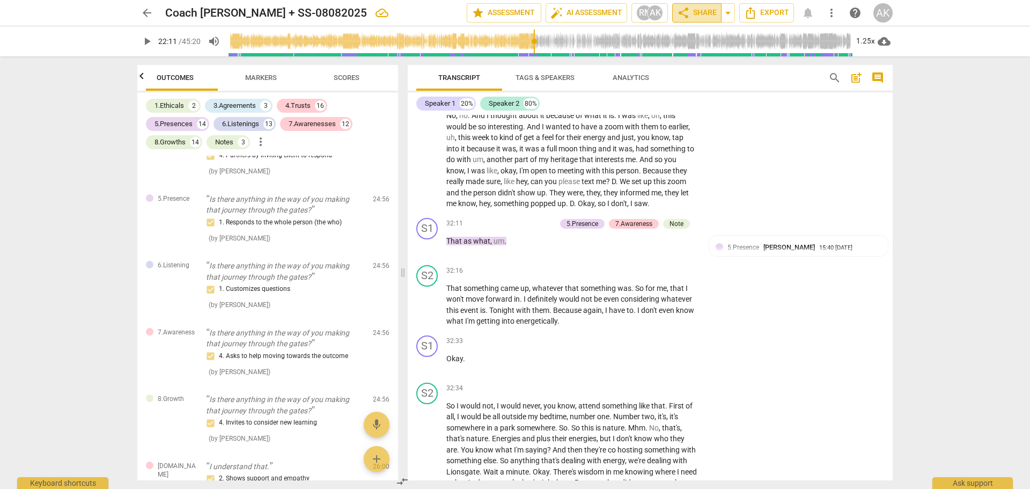
click at [701, 13] on span "share Share" at bounding box center [697, 12] width 40 height 13
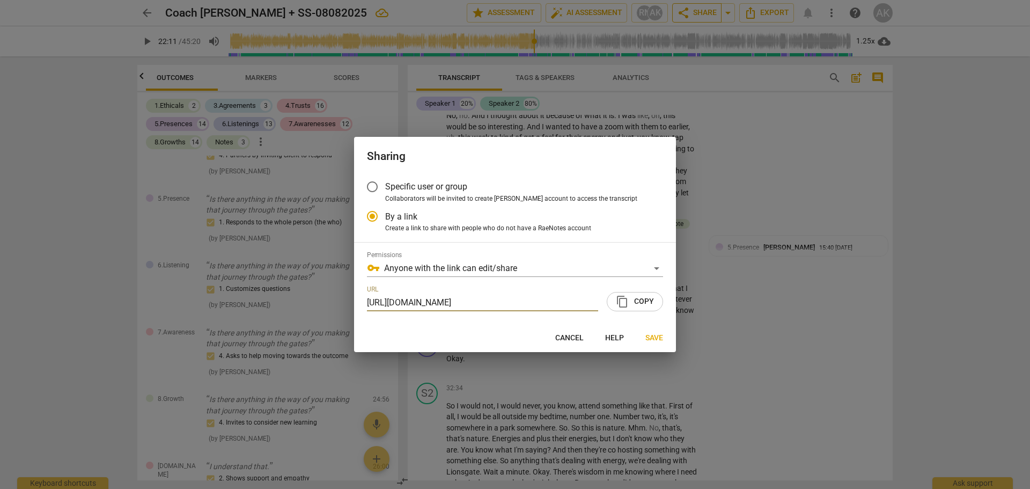
type input "1332"
radio input "false"
click at [635, 303] on span "content_copy Copy" at bounding box center [635, 301] width 38 height 13
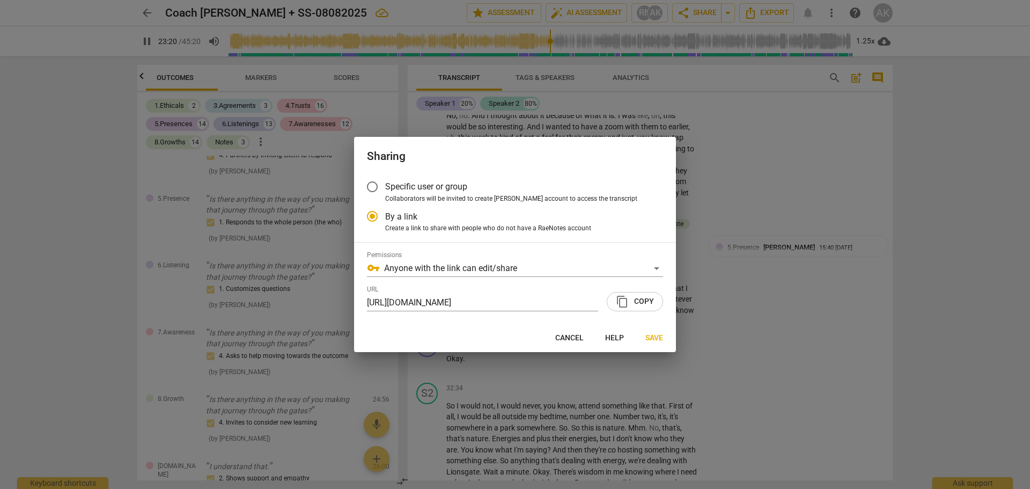
type input "1401"
